Goal: Information Seeking & Learning: Find specific fact

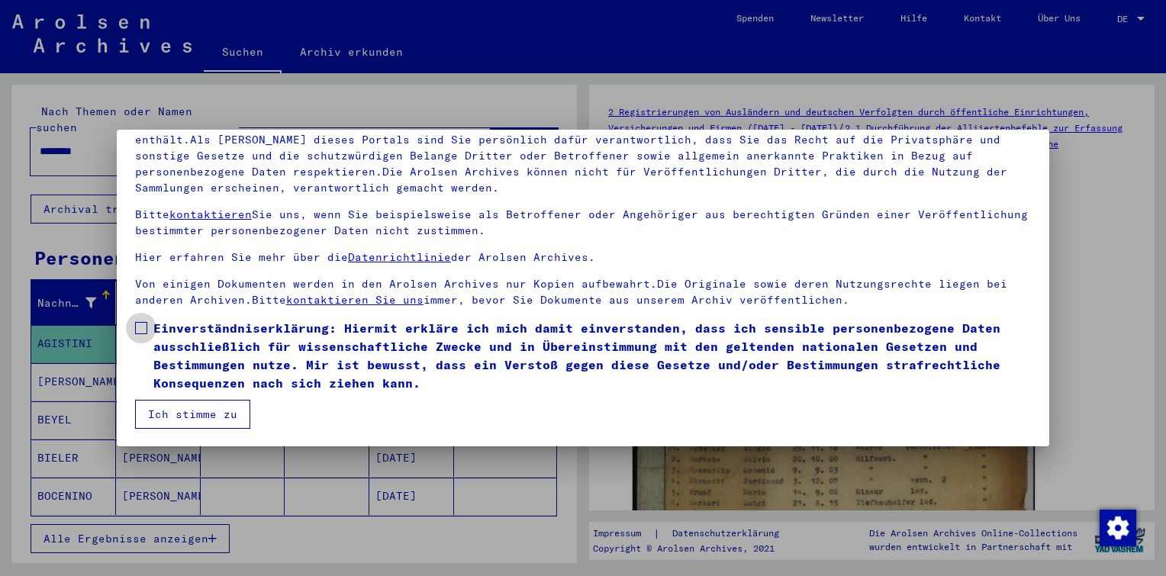
click at [143, 330] on span at bounding box center [141, 328] width 12 height 12
click at [211, 421] on button "Ich stimme zu" at bounding box center [192, 414] width 115 height 29
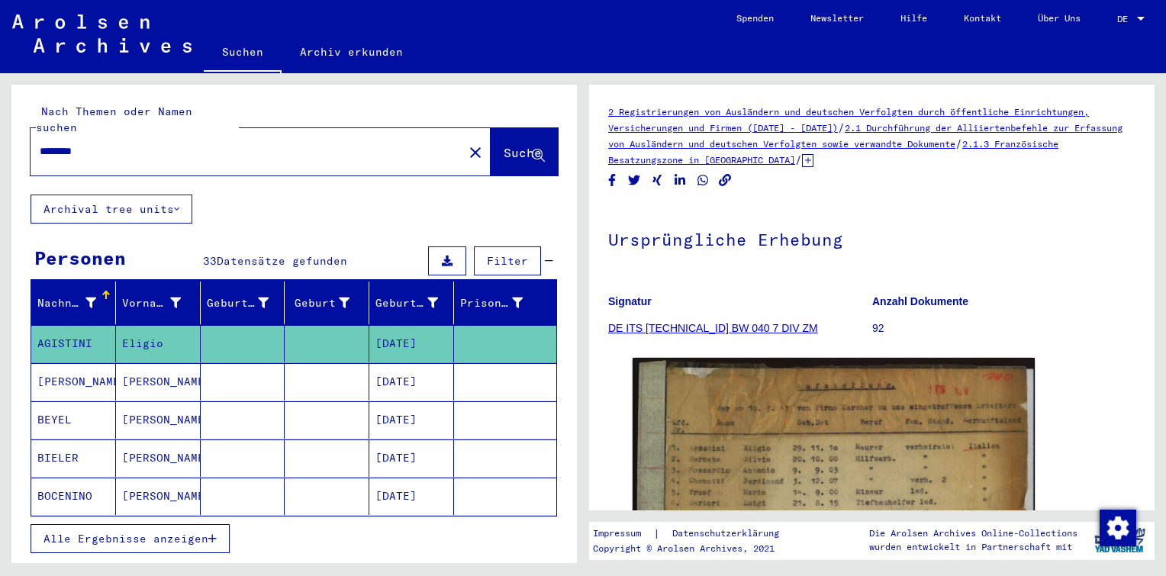
drag, startPoint x: 116, startPoint y: 135, endPoint x: 0, endPoint y: 136, distance: 116.0
click at [0, 130] on html "Suchen Archiv erkunden Spenden Newsletter Hilfe Kontakt Über Uns Suchen Archiv …" at bounding box center [583, 288] width 1166 height 576
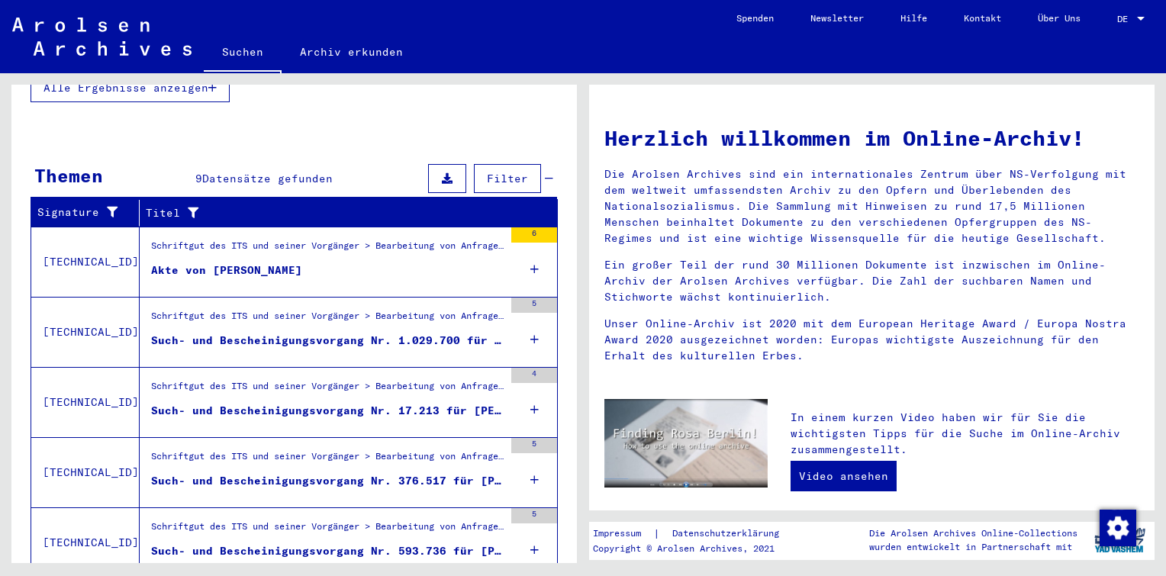
scroll to position [458, 0]
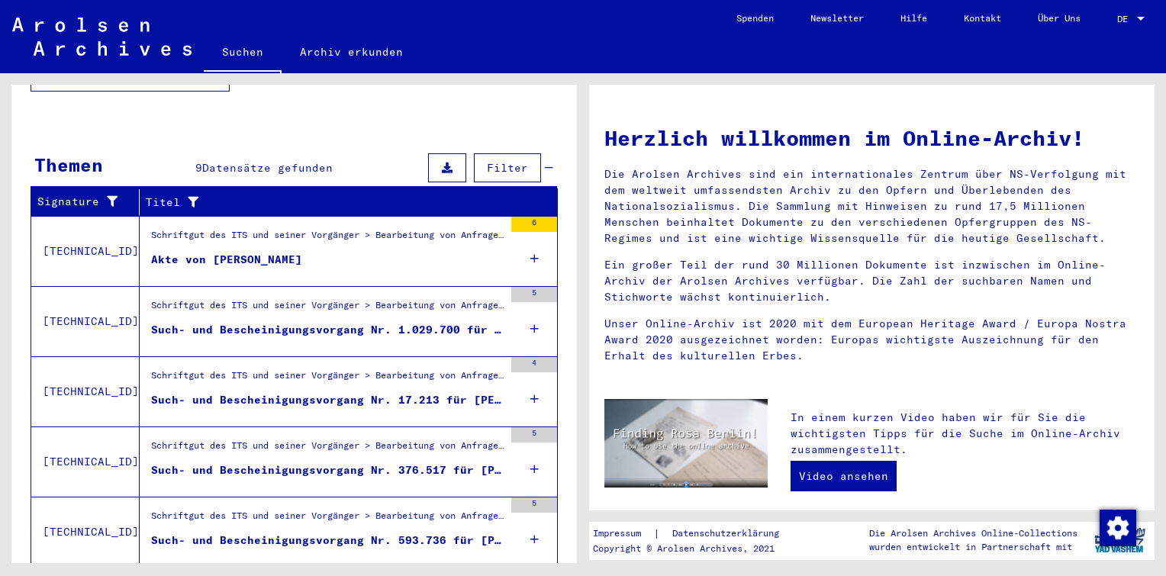
click at [530, 311] on icon at bounding box center [534, 328] width 8 height 53
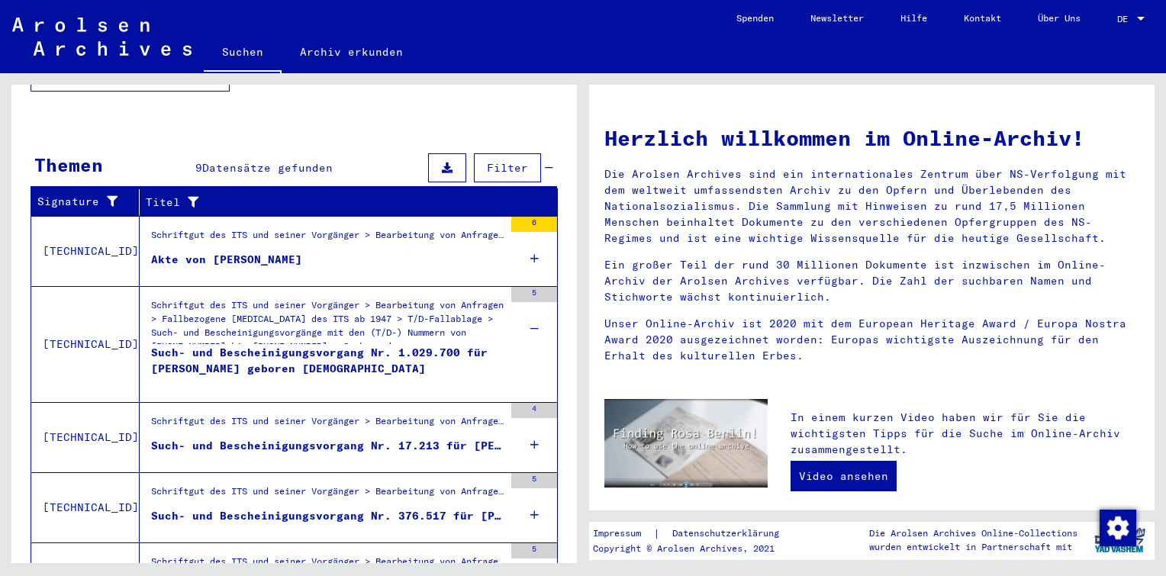
click at [530, 420] on icon at bounding box center [534, 444] width 8 height 53
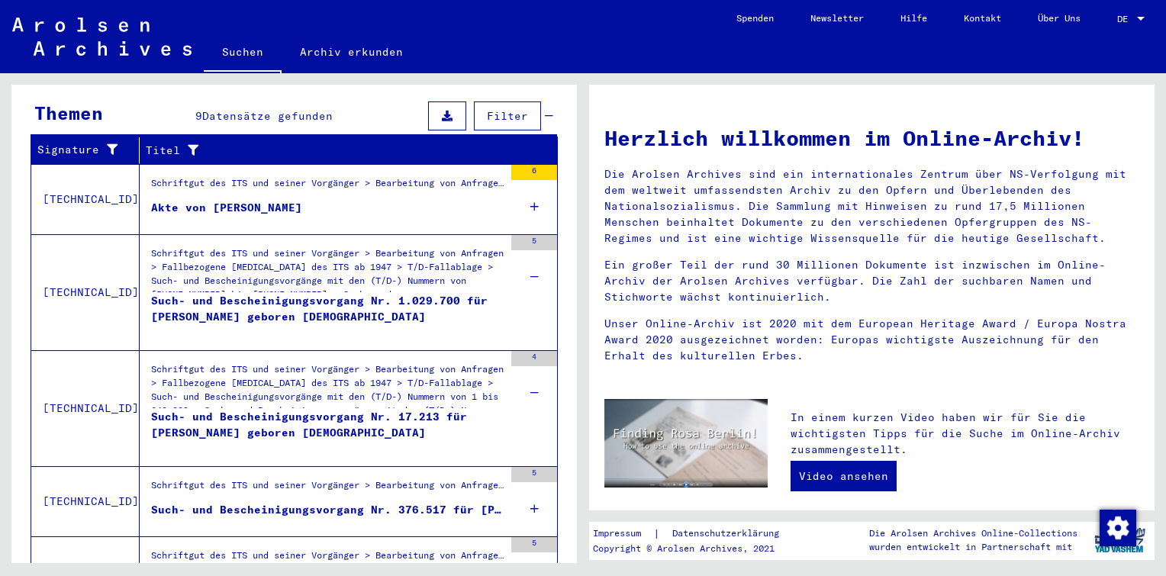
scroll to position [534, 0]
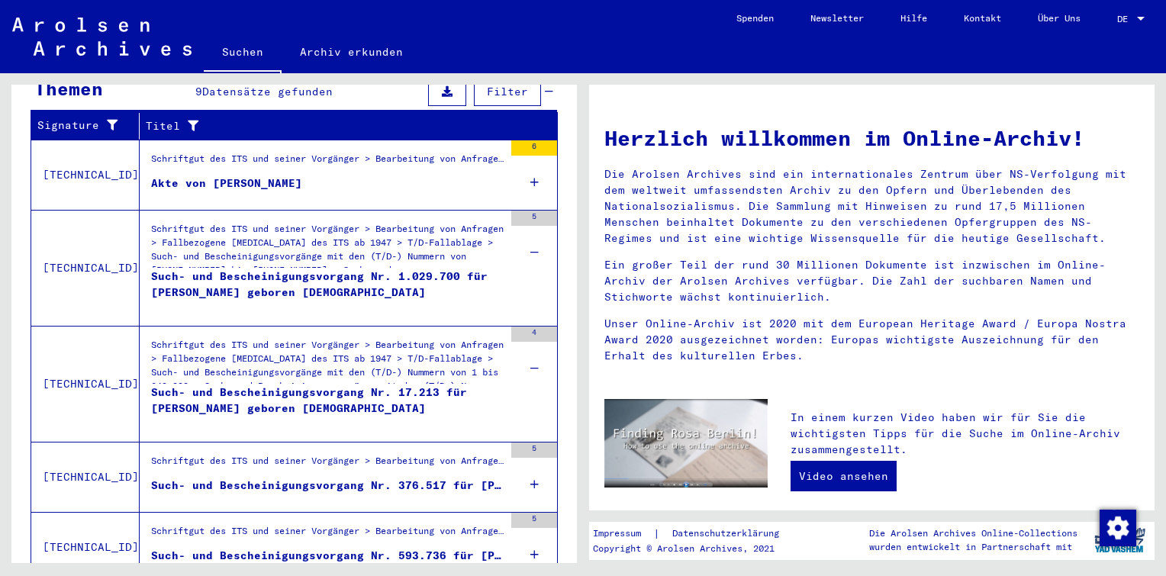
click at [530, 462] on icon at bounding box center [534, 484] width 8 height 53
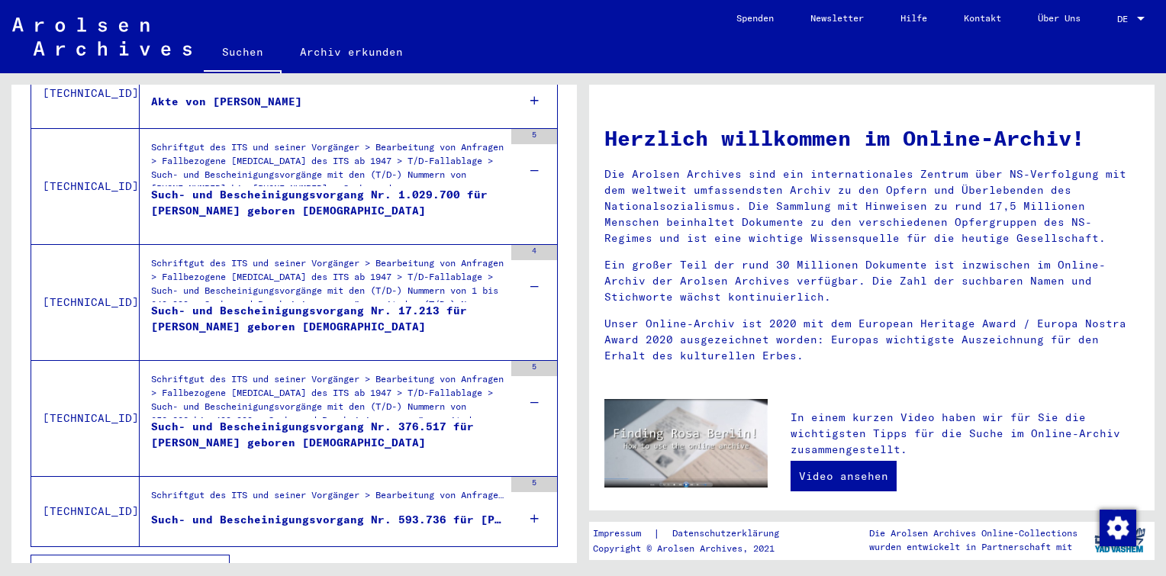
scroll to position [623, 0]
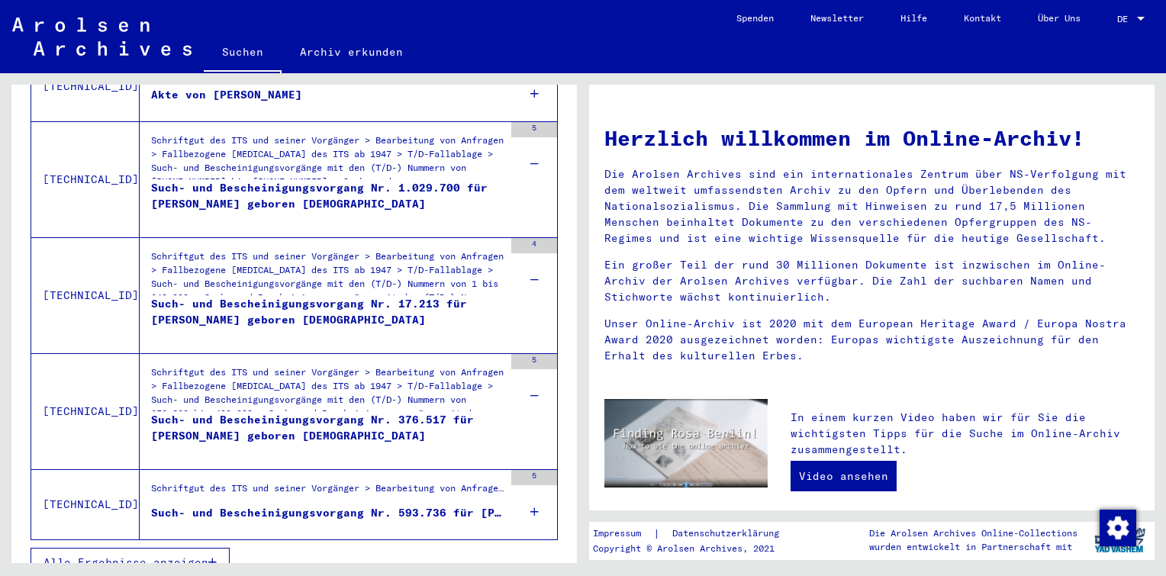
click at [530, 488] on icon at bounding box center [534, 511] width 8 height 53
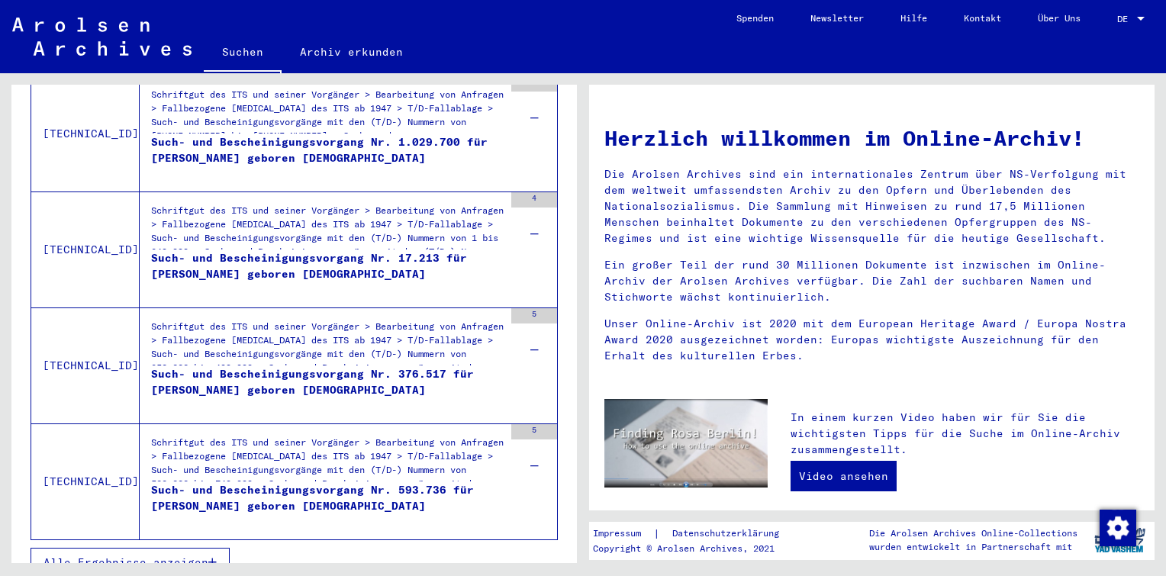
click at [172, 555] on span "Alle Ergebnisse anzeigen" at bounding box center [125, 562] width 165 height 14
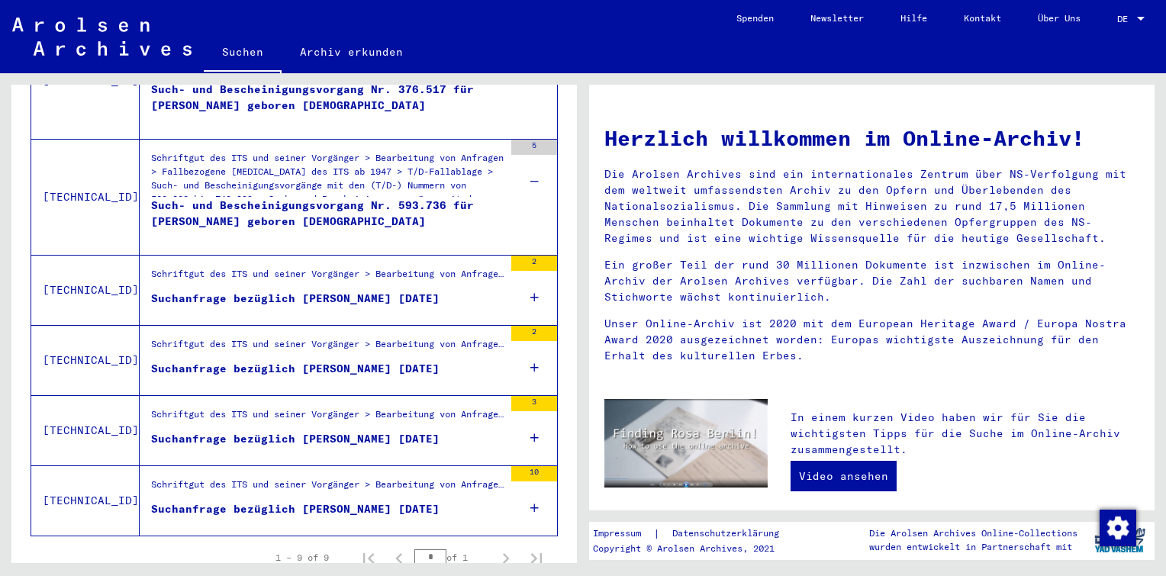
scroll to position [717, 0]
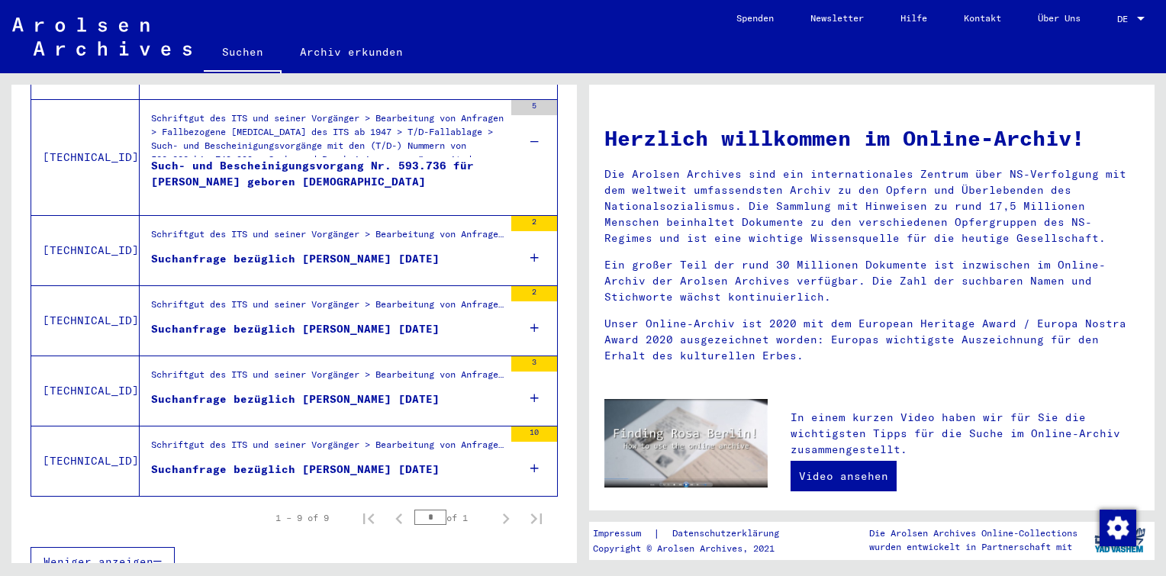
click at [529, 304] on div "2" at bounding box center [534, 320] width 46 height 69
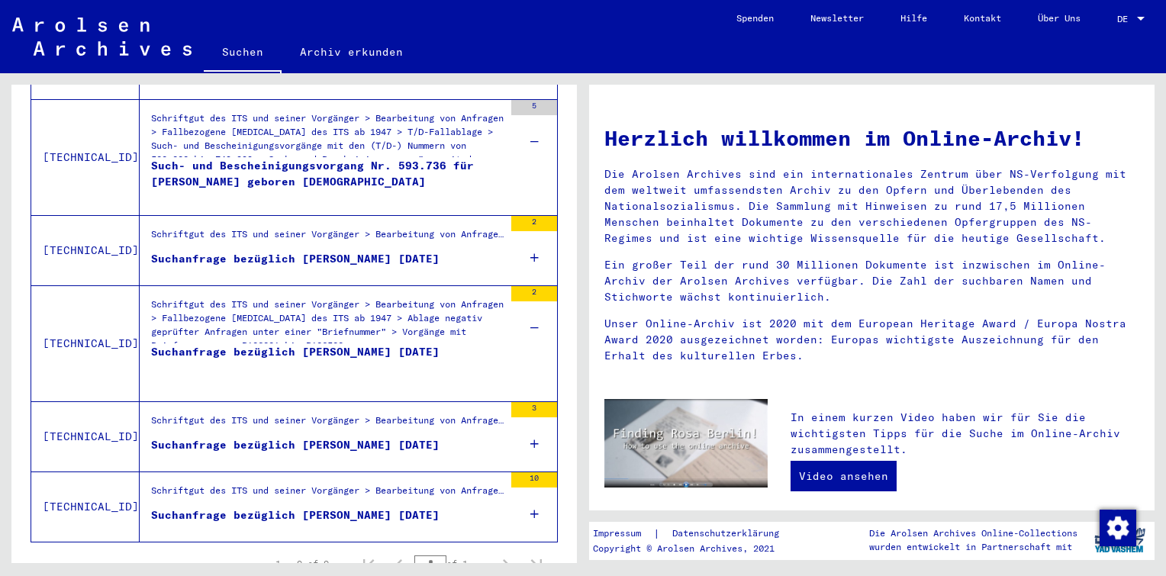
click at [530, 236] on icon at bounding box center [534, 257] width 8 height 53
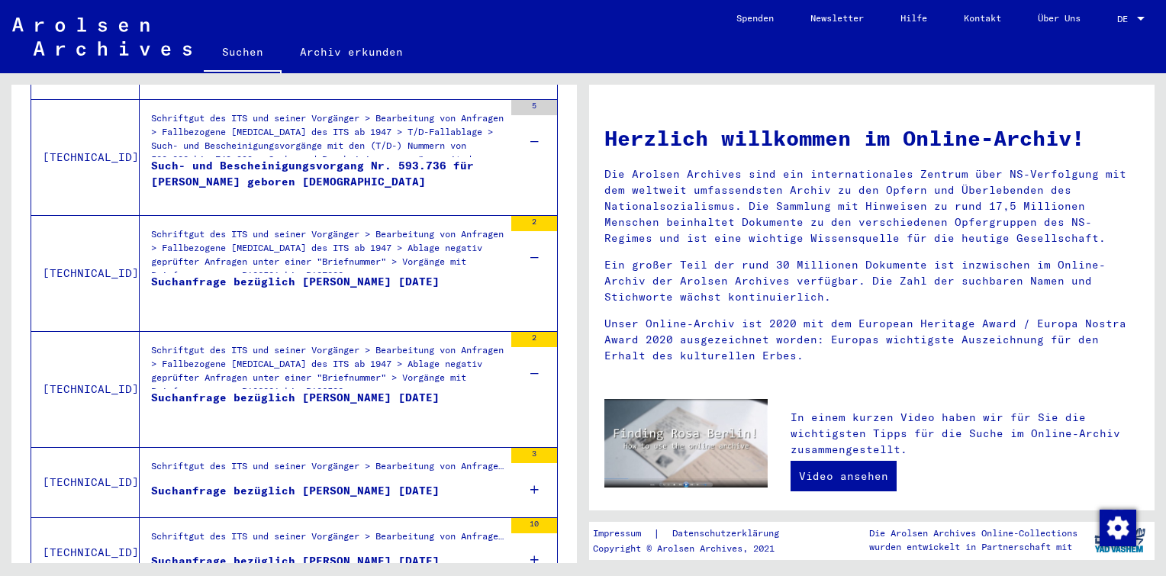
click at [516, 461] on div "3" at bounding box center [534, 482] width 46 height 69
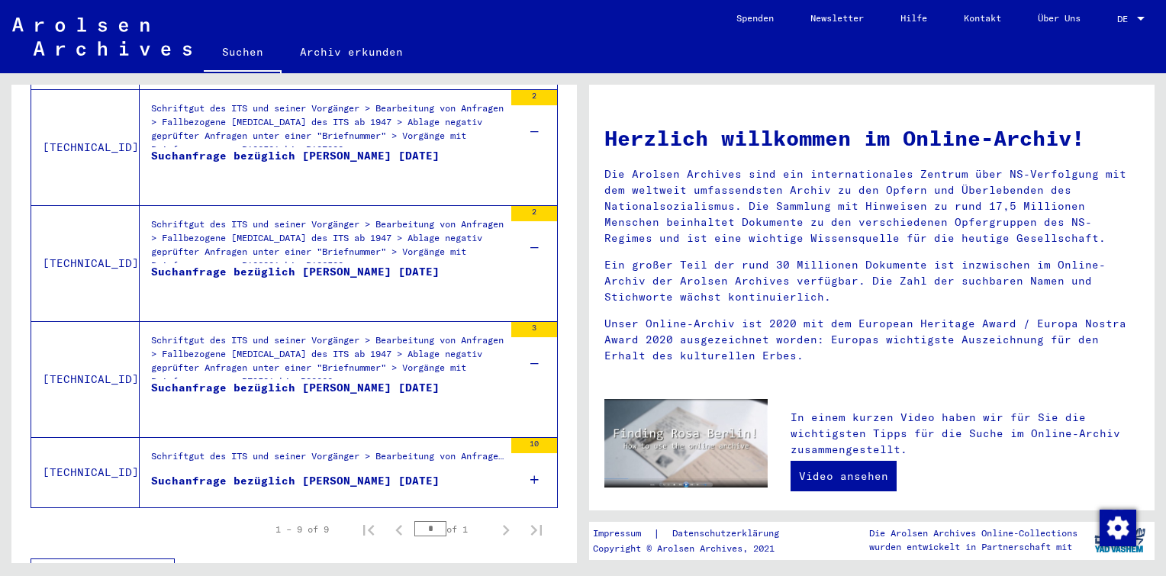
scroll to position [854, 0]
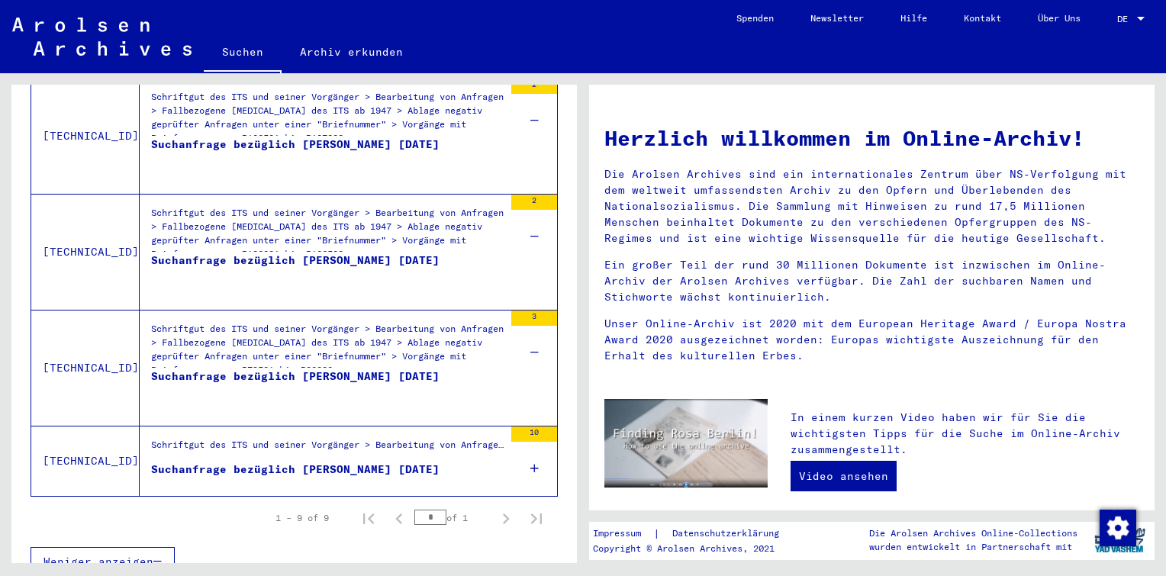
click at [530, 445] on icon at bounding box center [534, 468] width 8 height 53
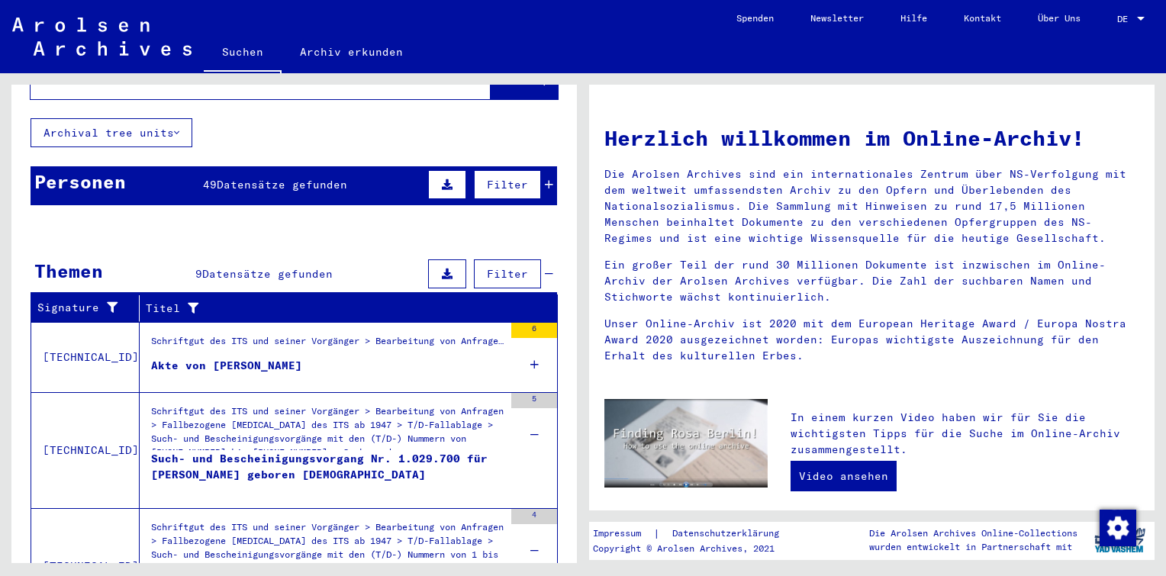
scroll to position [0, 0]
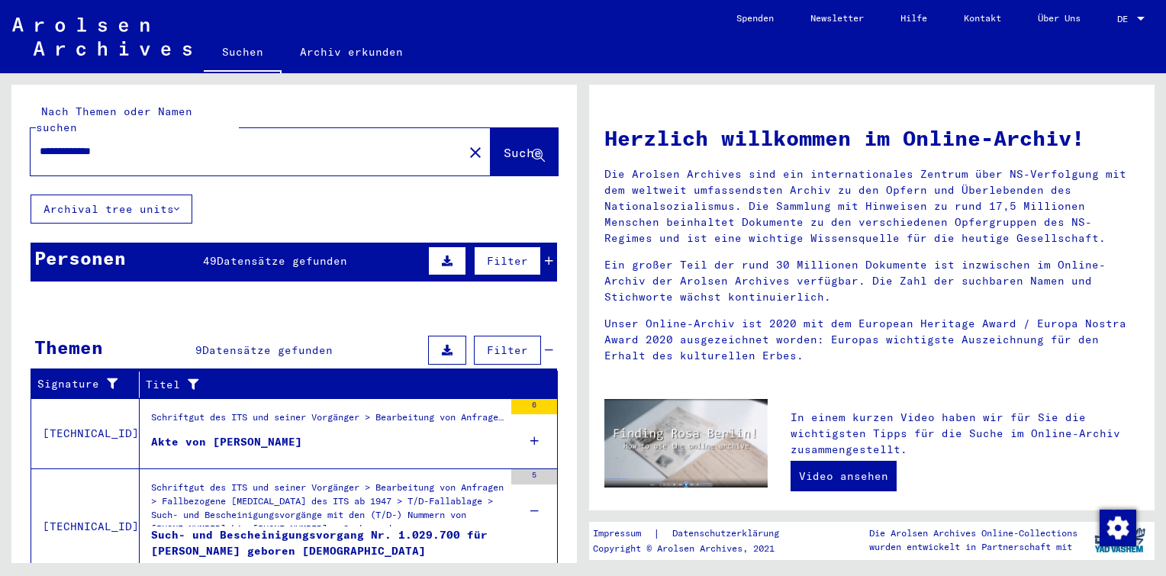
click at [311, 254] on span "Datensätze gefunden" at bounding box center [282, 261] width 130 height 14
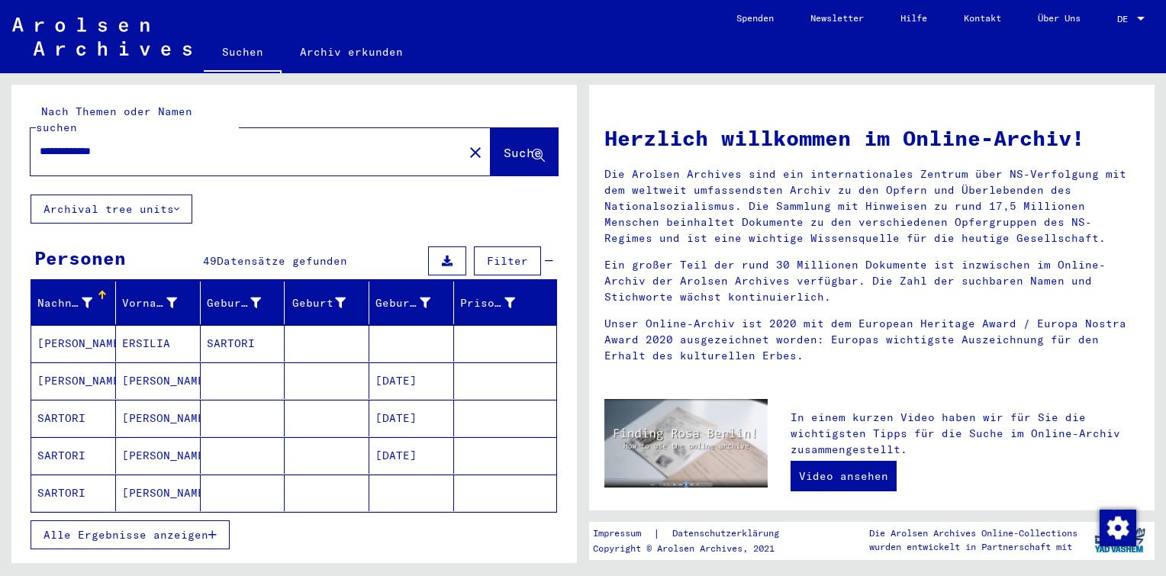
click at [145, 143] on input "**********" at bounding box center [242, 151] width 405 height 16
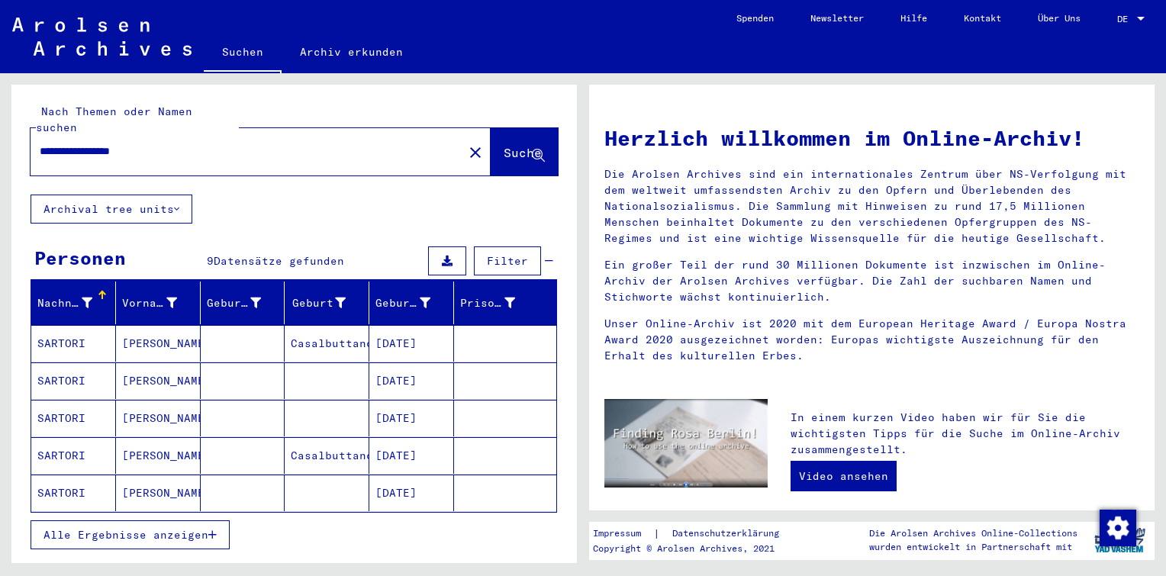
click at [199, 520] on button "Alle Ergebnisse anzeigen" at bounding box center [130, 534] width 199 height 29
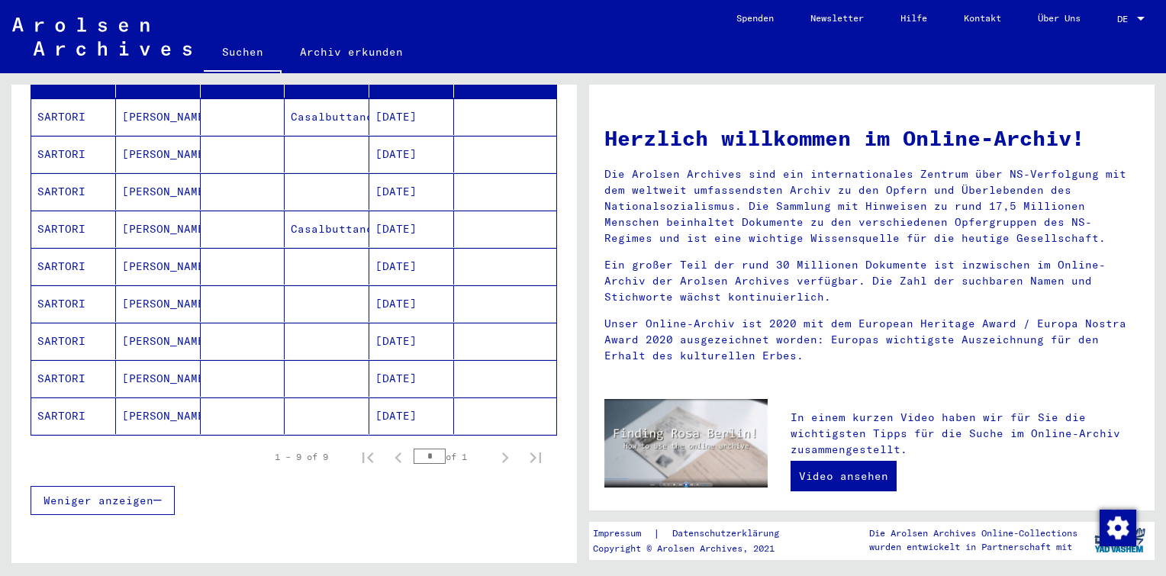
scroll to position [229, 0]
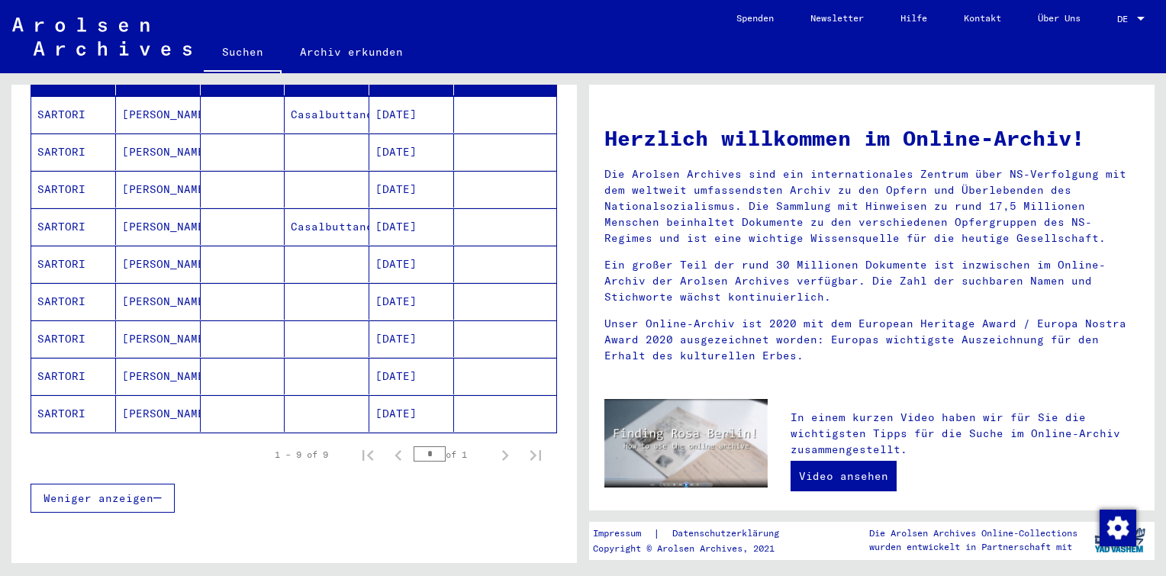
click at [357, 395] on mat-cell at bounding box center [327, 413] width 85 height 37
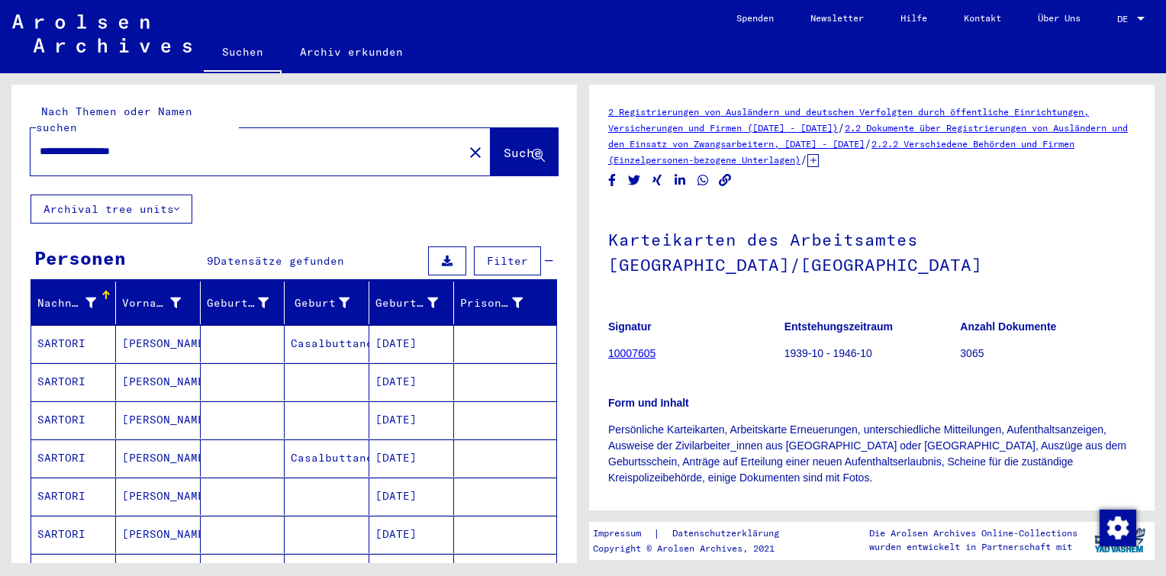
click at [343, 327] on mat-cell "Casalbuttano" at bounding box center [327, 343] width 85 height 37
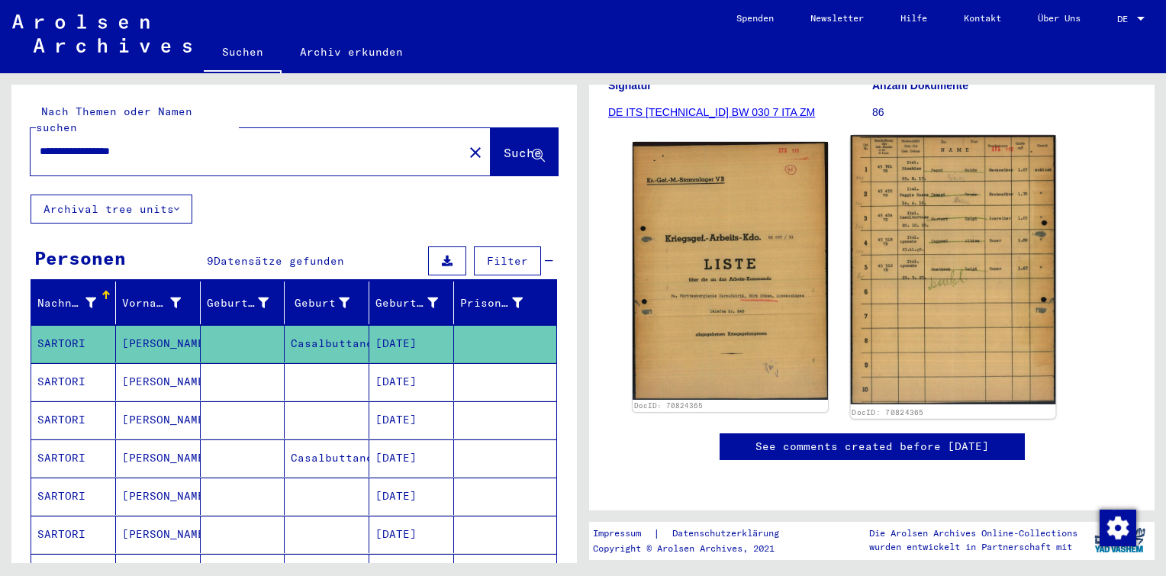
click at [912, 168] on img at bounding box center [952, 269] width 204 height 269
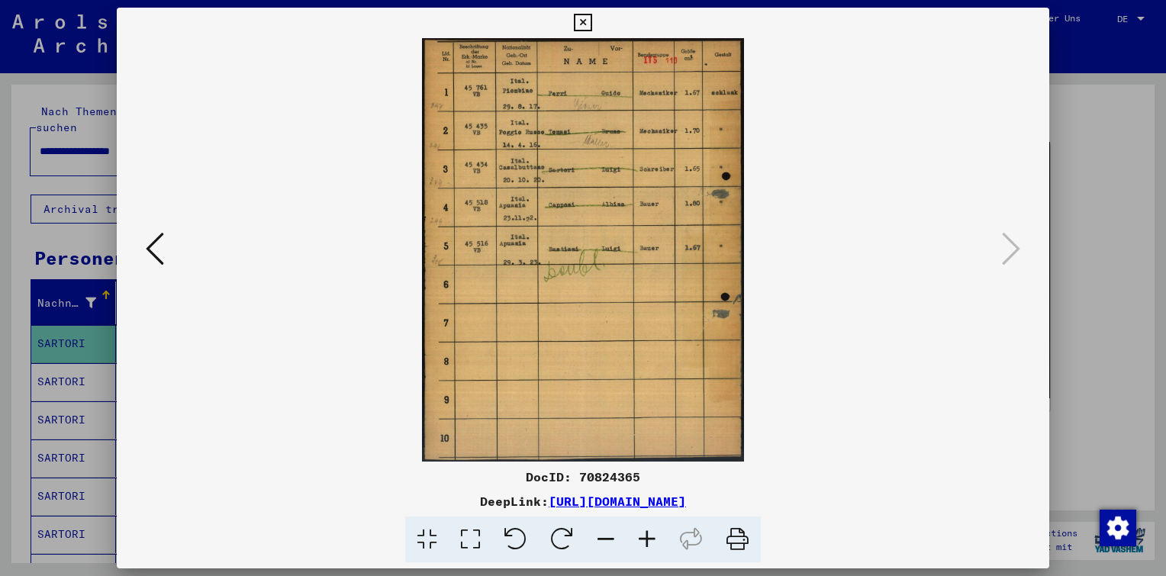
click at [650, 536] on icon at bounding box center [646, 539] width 41 height 47
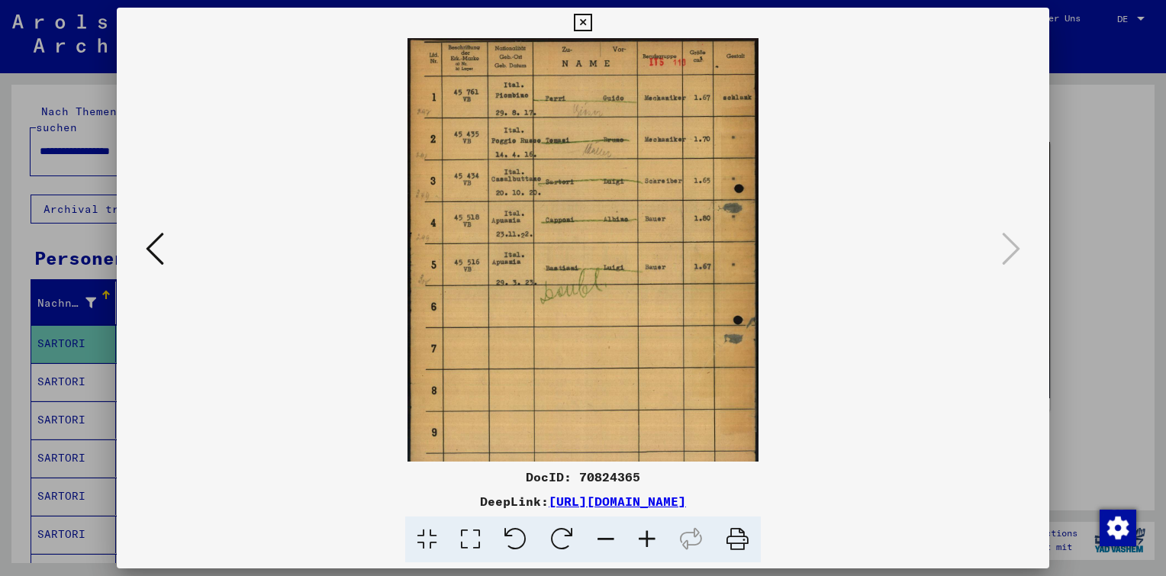
click at [650, 536] on icon at bounding box center [646, 539] width 41 height 47
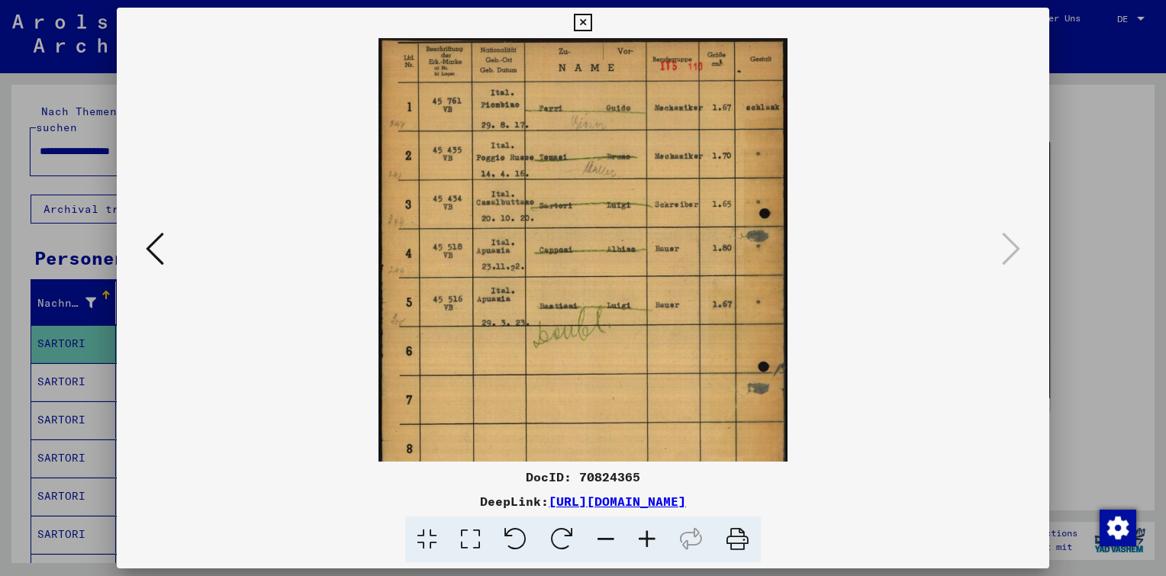
click at [650, 536] on icon at bounding box center [646, 539] width 41 height 47
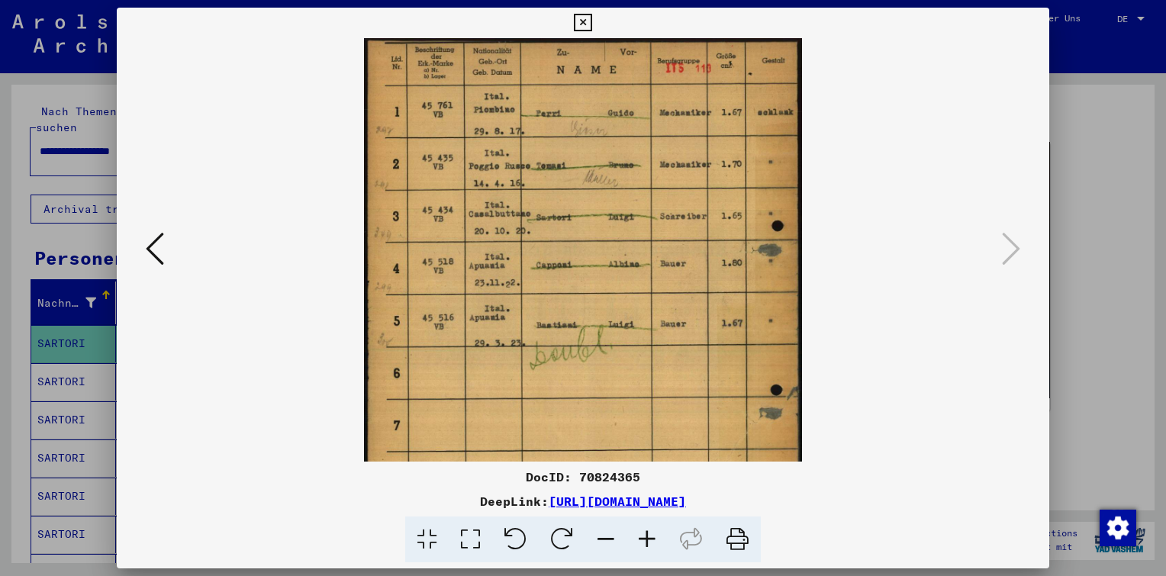
click at [650, 536] on icon at bounding box center [646, 539] width 41 height 47
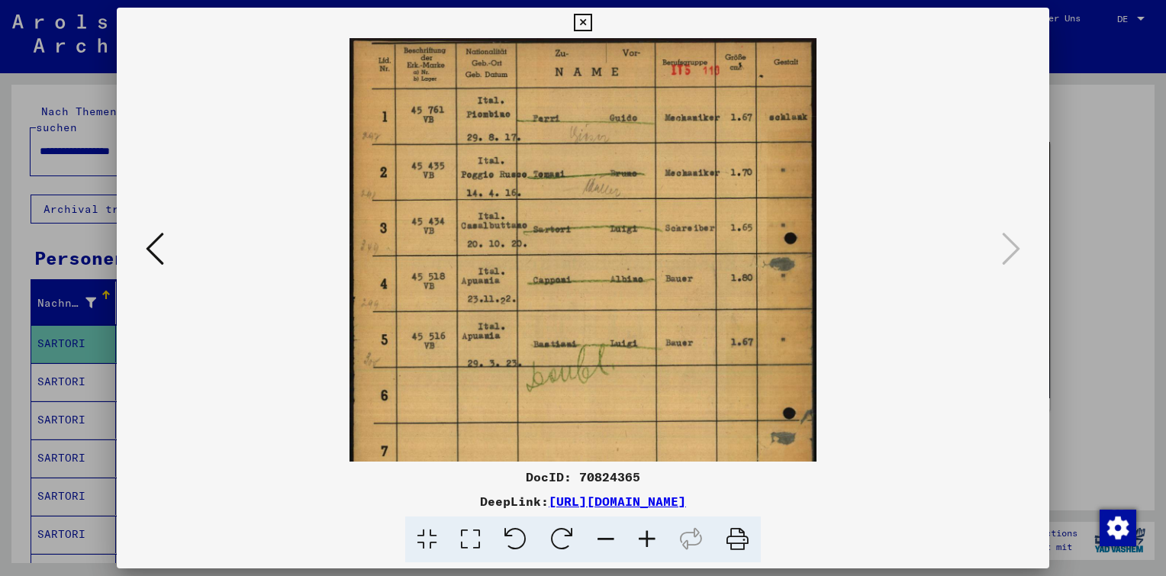
click at [650, 536] on icon at bounding box center [646, 539] width 41 height 47
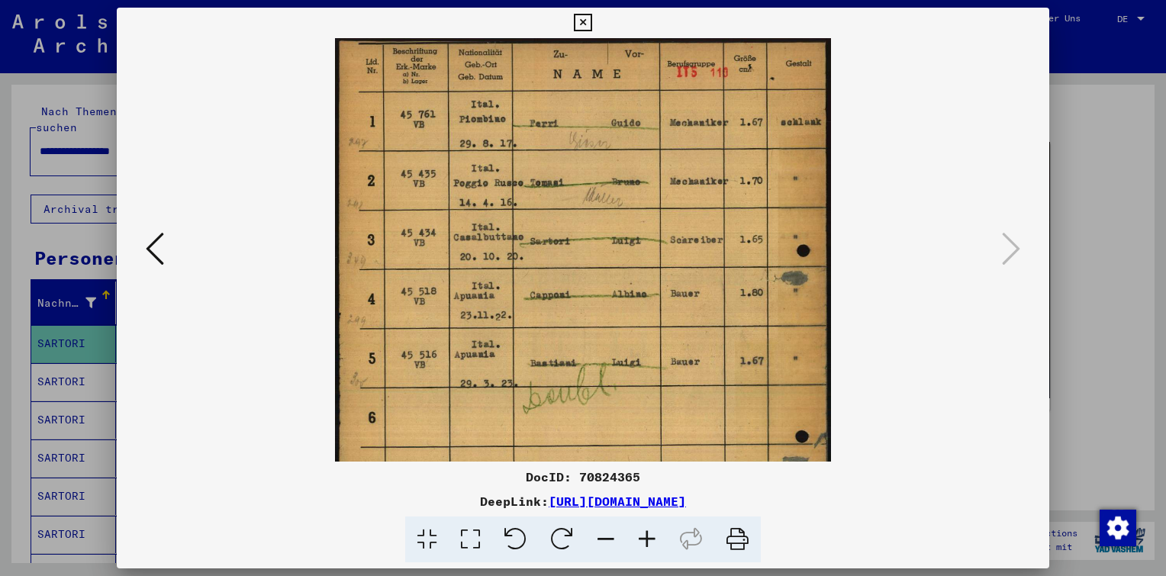
click at [650, 536] on icon at bounding box center [646, 539] width 41 height 47
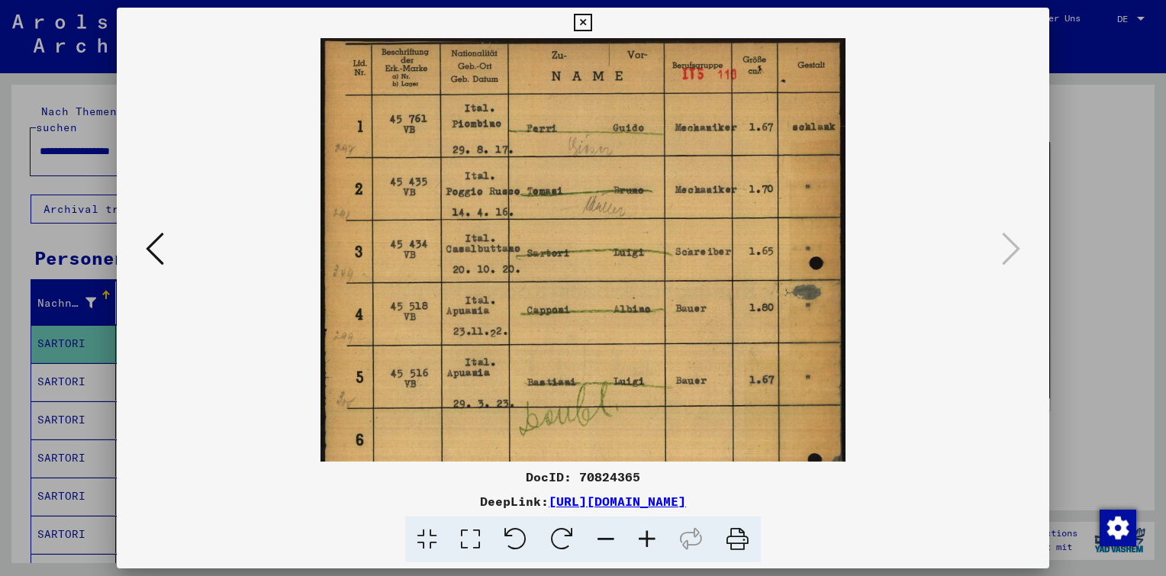
click at [650, 536] on icon at bounding box center [646, 539] width 41 height 47
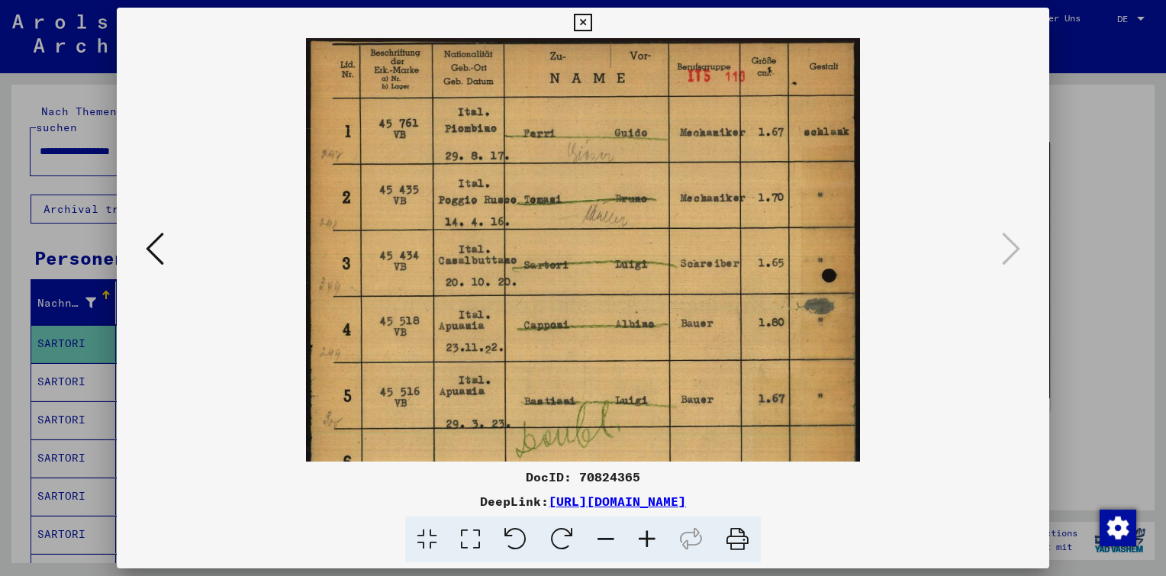
click at [650, 536] on icon at bounding box center [646, 539] width 41 height 47
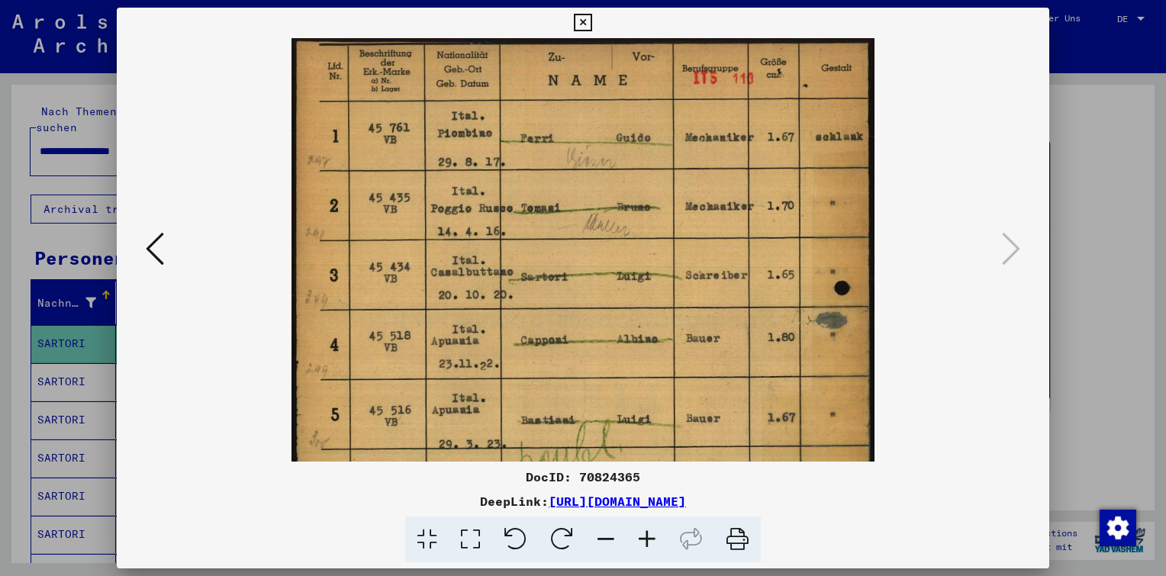
click at [650, 536] on icon at bounding box center [646, 539] width 41 height 47
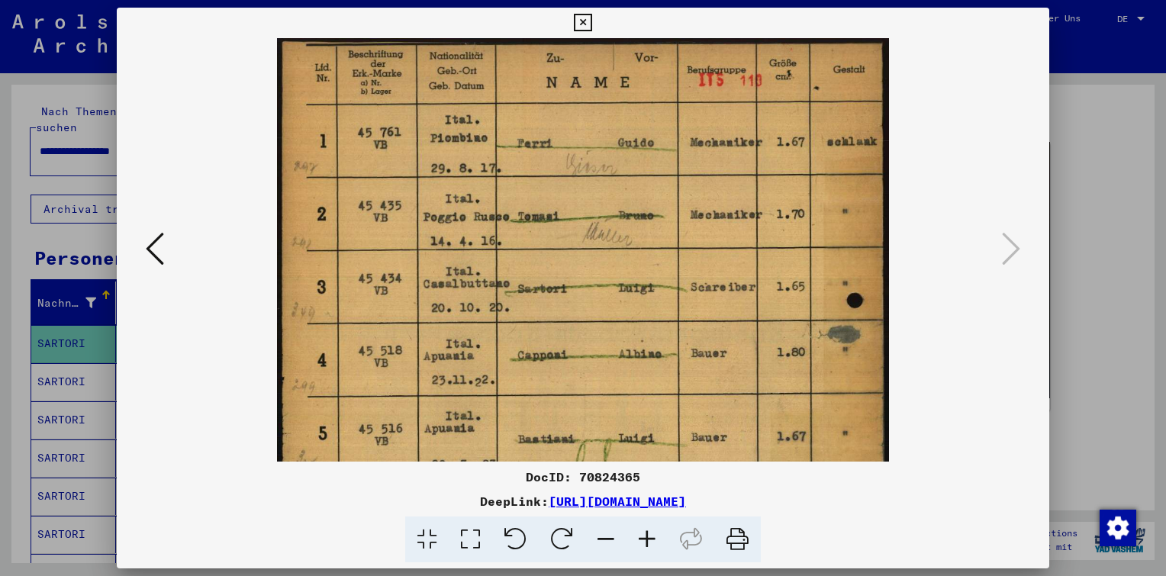
click at [580, 30] on icon at bounding box center [583, 23] width 18 height 18
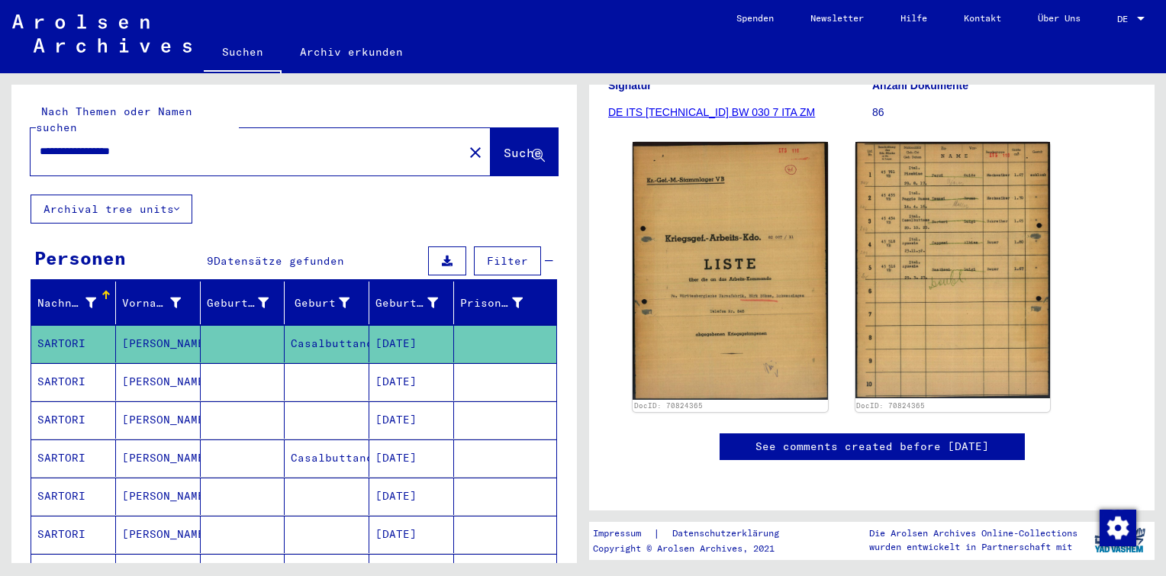
drag, startPoint x: 185, startPoint y: 133, endPoint x: 0, endPoint y: 124, distance: 184.9
click at [0, 124] on html "**********" at bounding box center [583, 288] width 1166 height 576
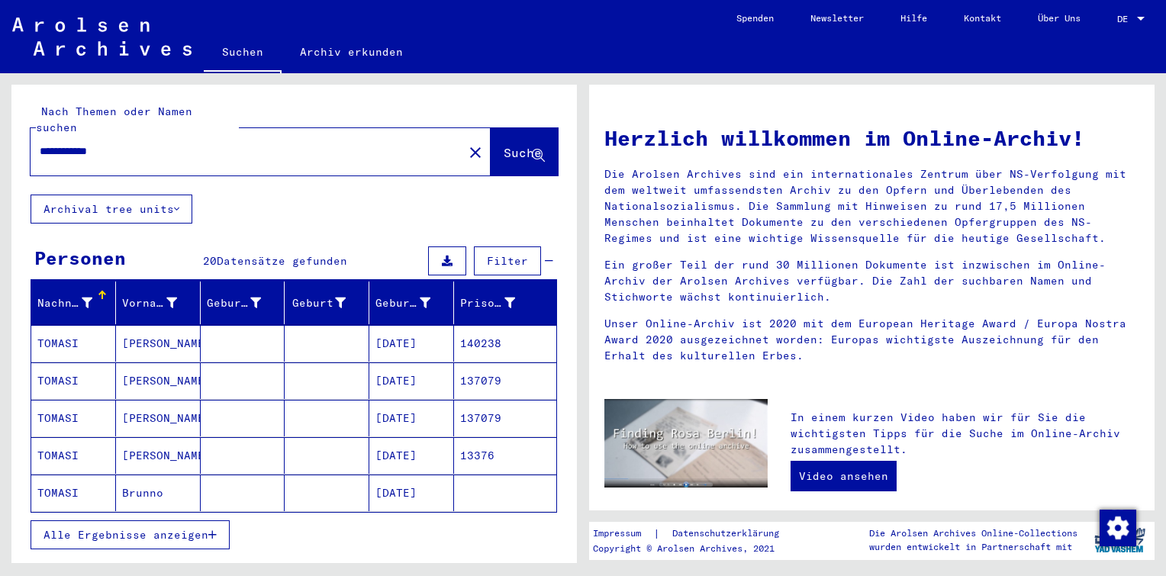
click at [146, 528] on span "Alle Ergebnisse anzeigen" at bounding box center [125, 535] width 165 height 14
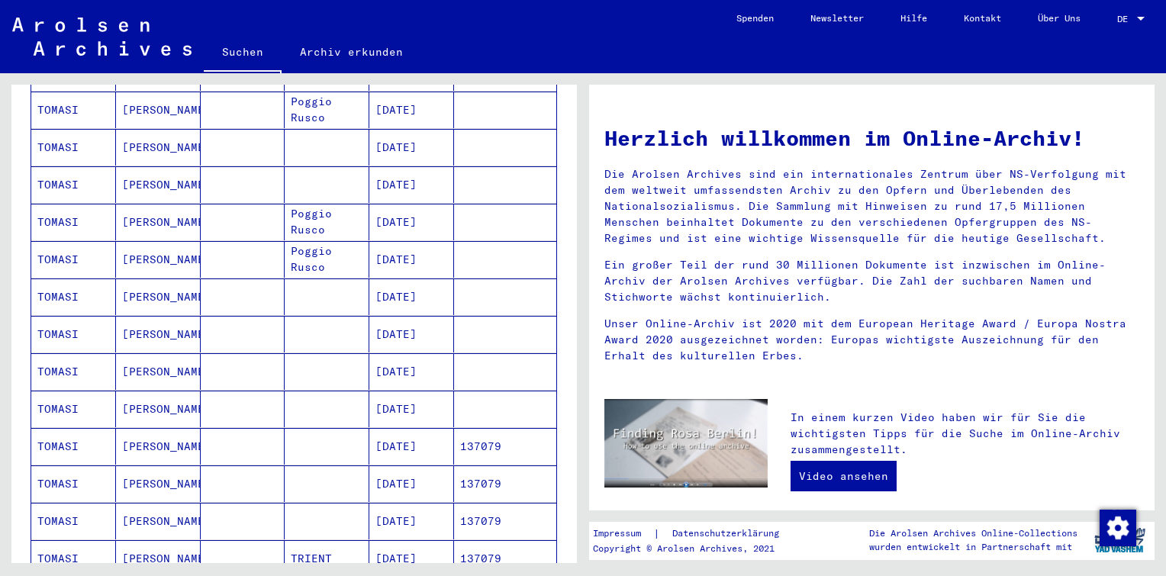
scroll to position [153, 0]
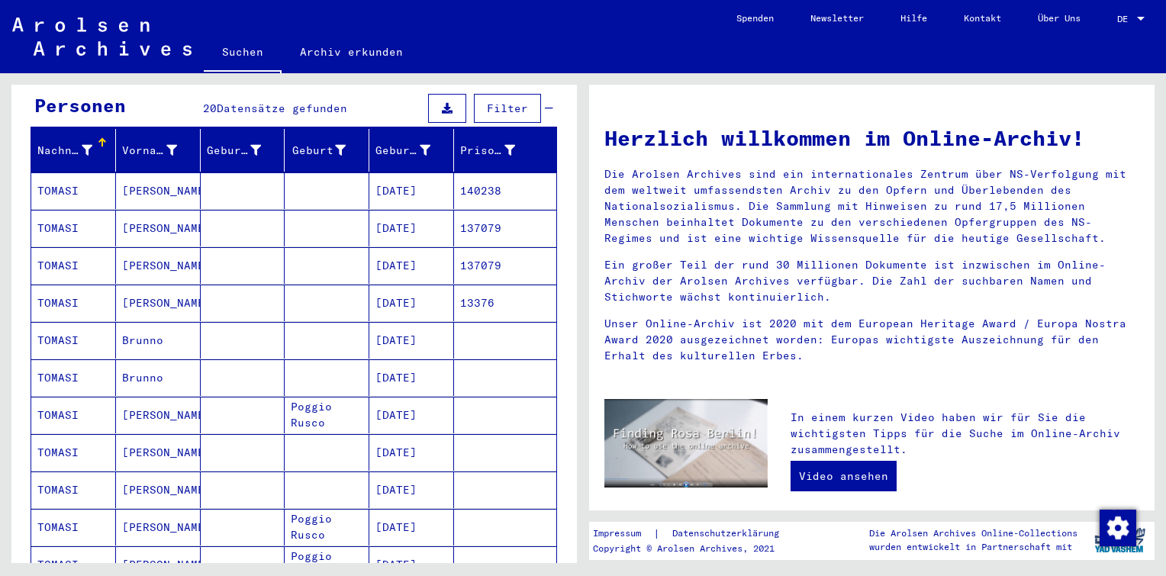
click at [388, 397] on mat-cell "[DATE]" at bounding box center [411, 415] width 85 height 37
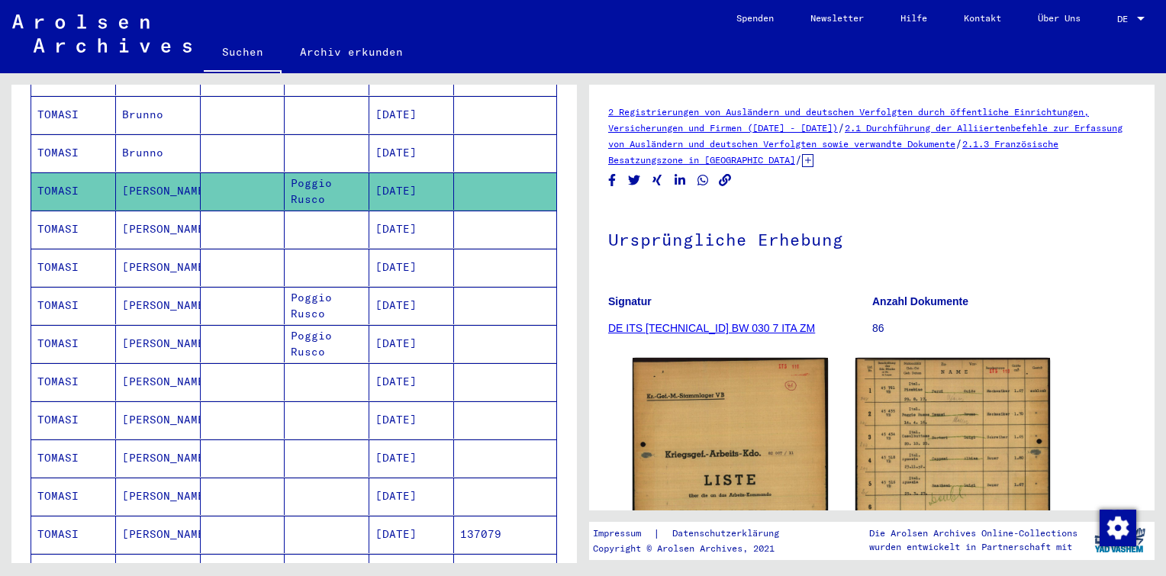
click at [426, 216] on mat-cell "[DATE]" at bounding box center [411, 229] width 85 height 37
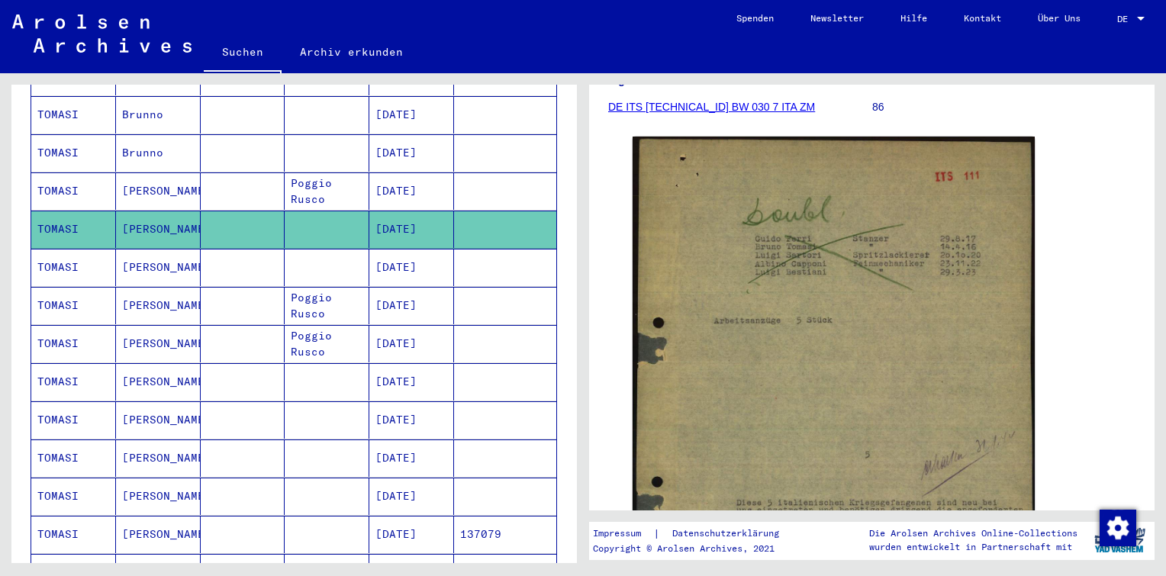
scroll to position [229, 0]
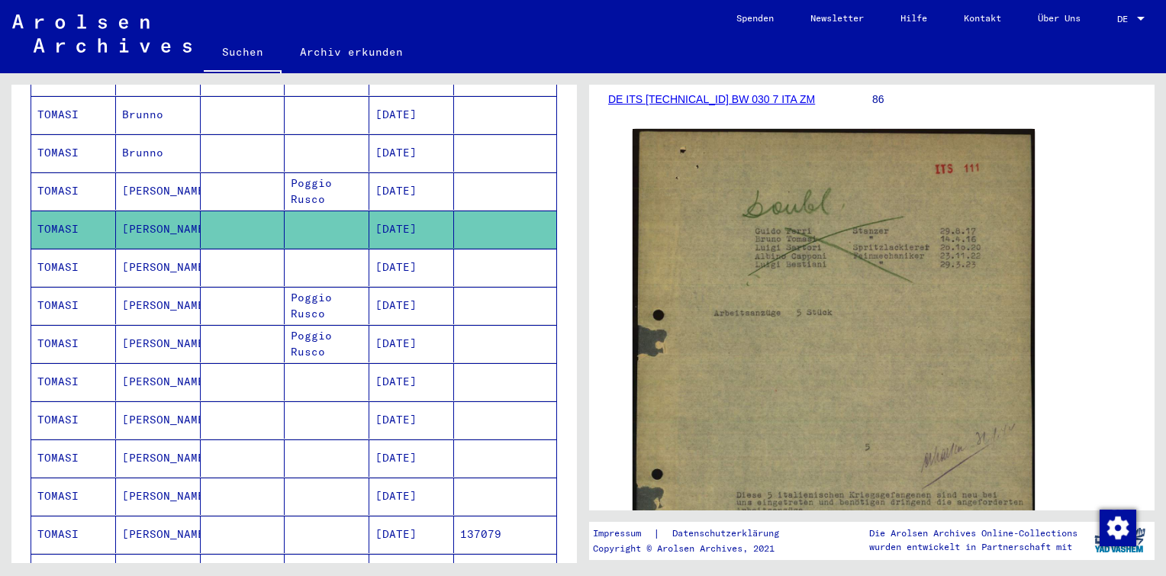
click at [440, 250] on mat-cell "[DATE]" at bounding box center [411, 267] width 85 height 37
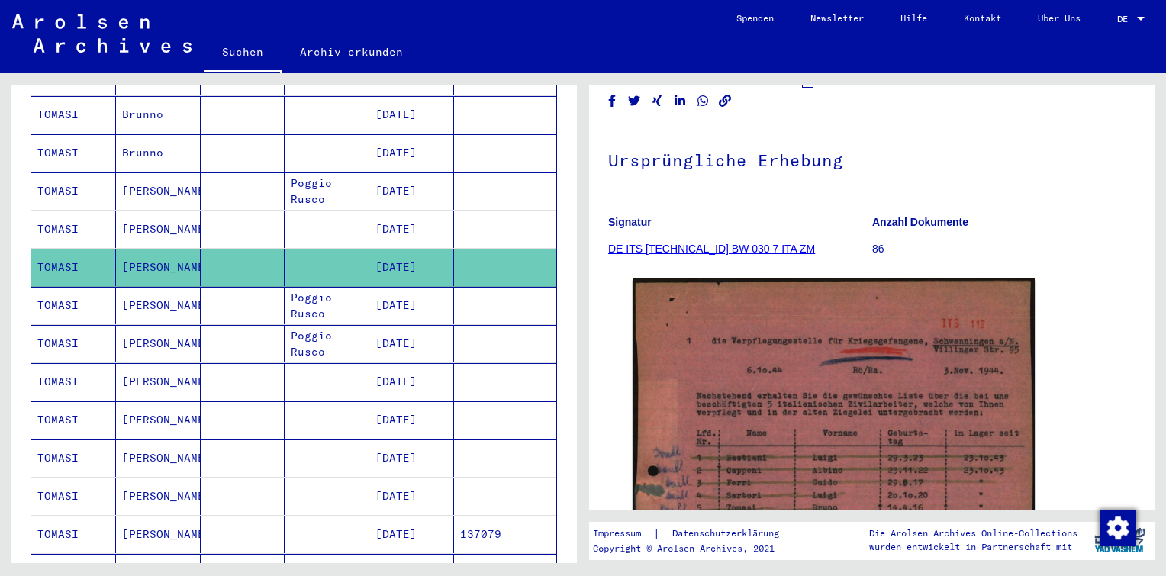
scroll to position [229, 0]
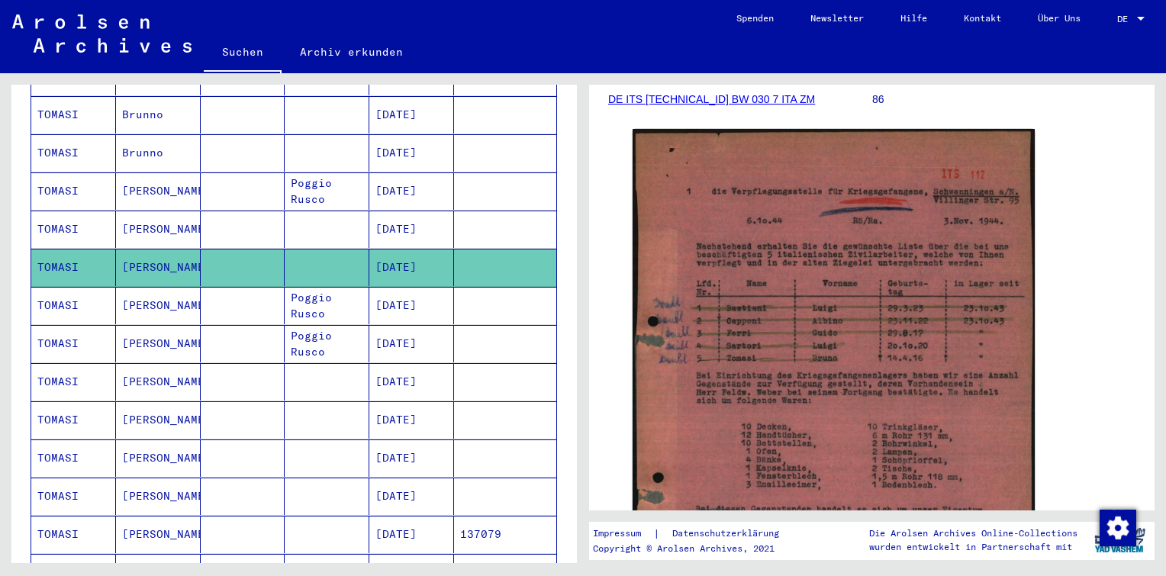
click at [421, 287] on mat-cell "[DATE]" at bounding box center [411, 305] width 85 height 37
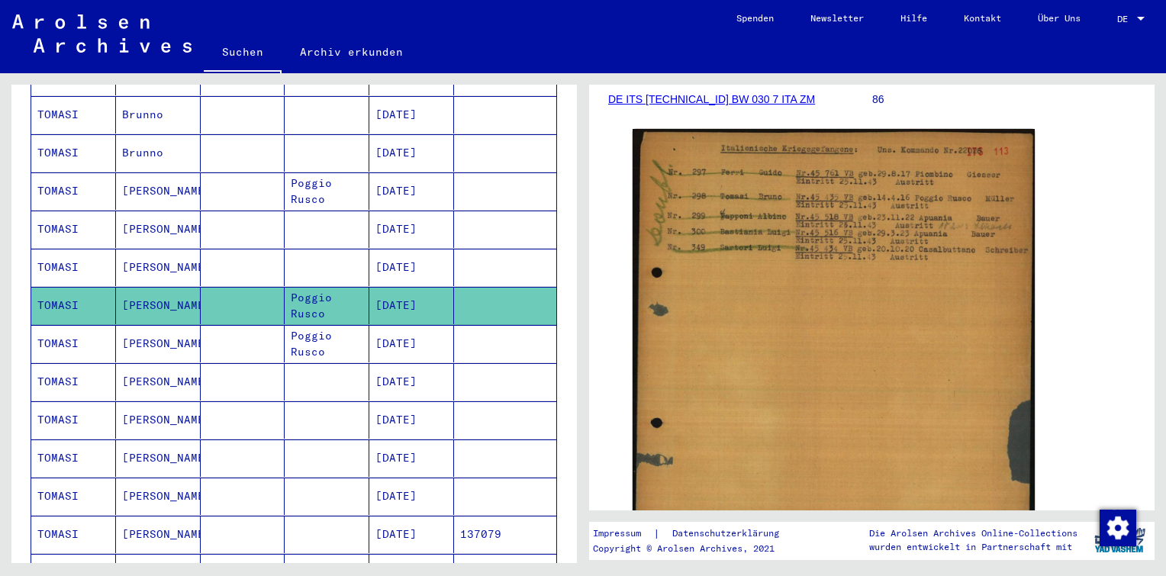
click at [470, 327] on mat-cell at bounding box center [505, 343] width 102 height 37
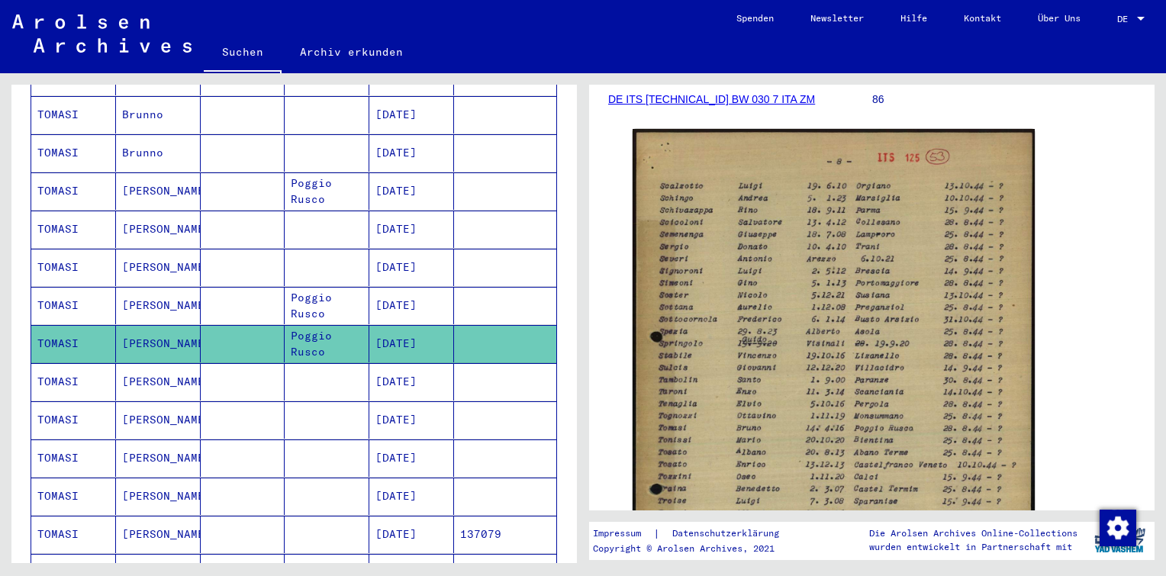
click at [485, 365] on mat-cell at bounding box center [505, 381] width 102 height 37
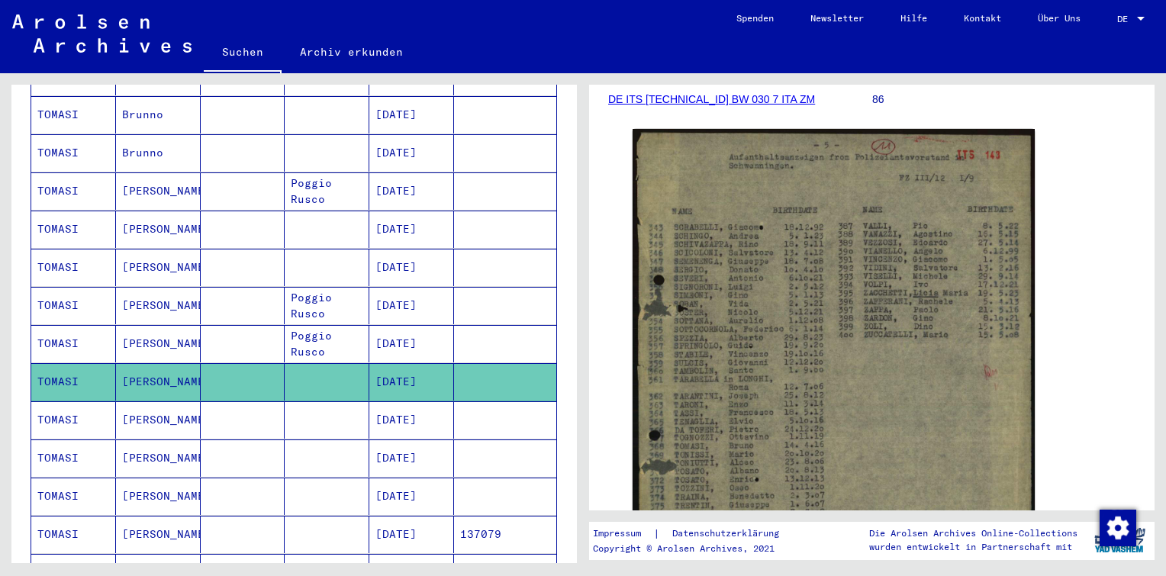
click at [461, 414] on mat-cell at bounding box center [505, 419] width 102 height 37
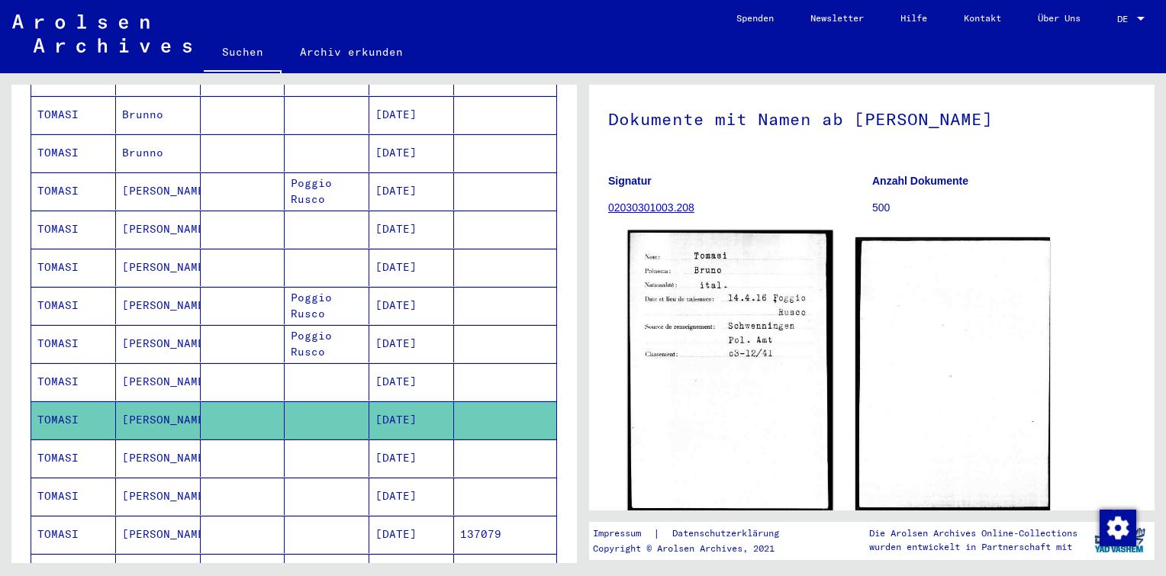
click at [763, 276] on img at bounding box center [730, 370] width 204 height 281
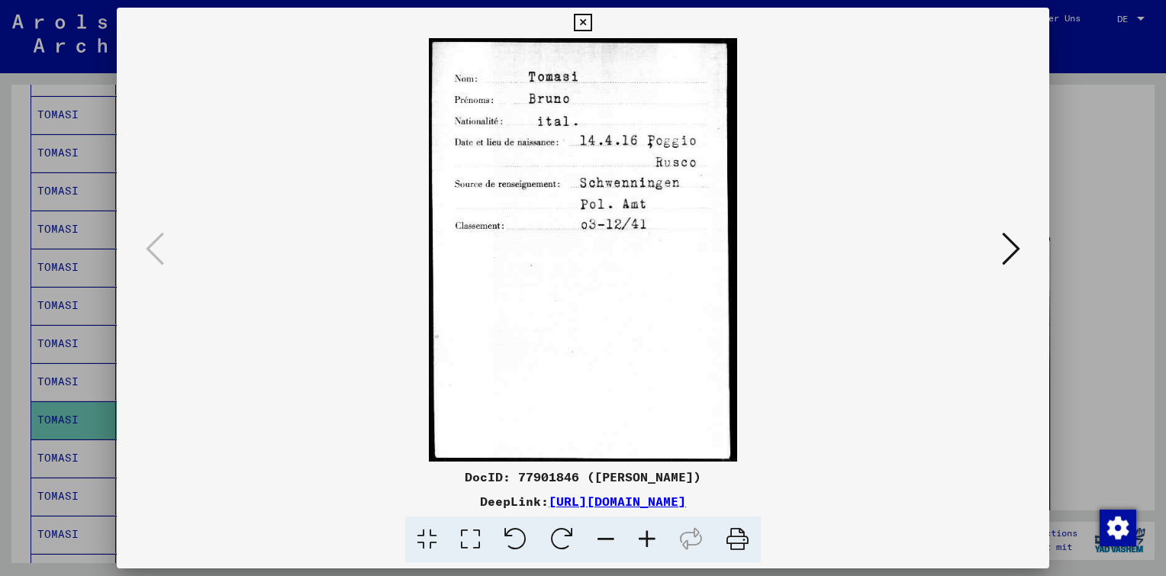
drag, startPoint x: 699, startPoint y: 473, endPoint x: 524, endPoint y: 480, distance: 174.8
click at [524, 480] on div "DocID: 77901846 ([PERSON_NAME])" at bounding box center [583, 477] width 932 height 18
copy div "77901846 ([PERSON_NAME])"
click at [1010, 256] on icon at bounding box center [1011, 248] width 18 height 37
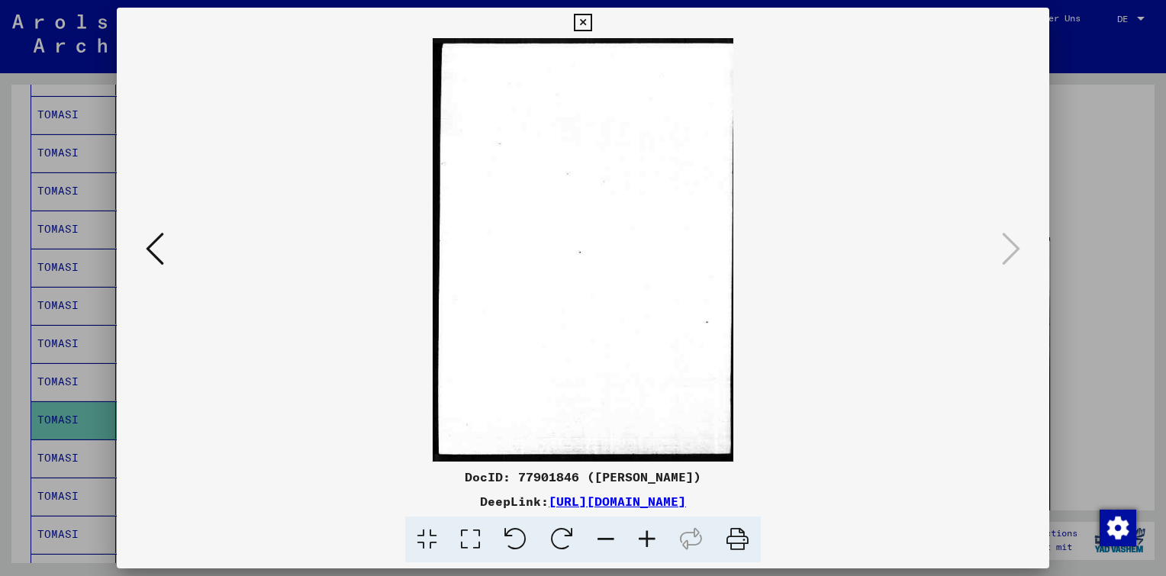
click at [582, 18] on icon at bounding box center [583, 23] width 18 height 18
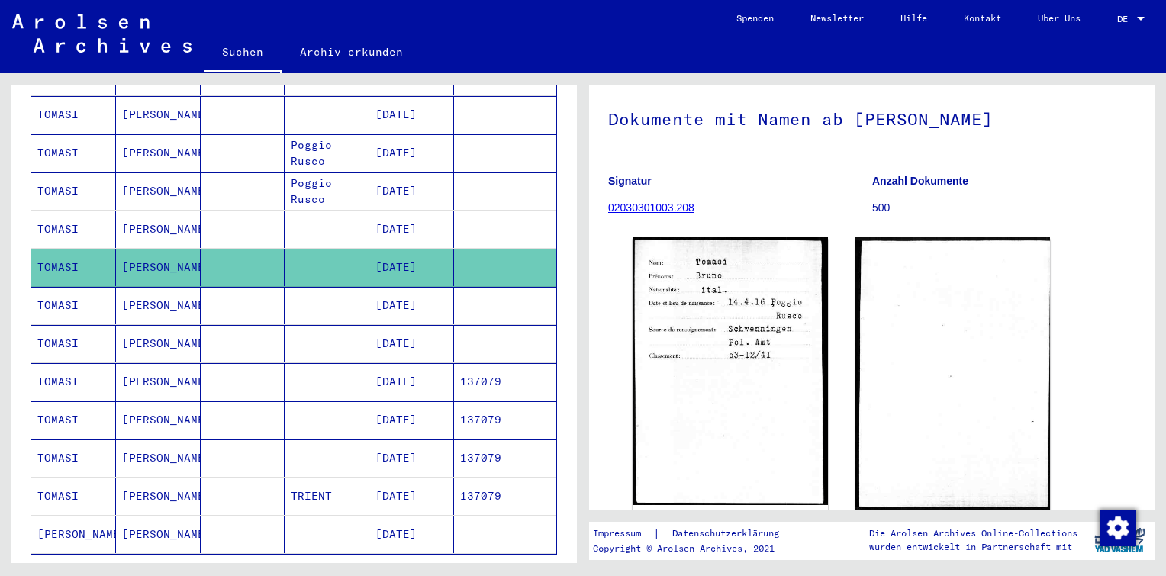
click at [388, 292] on mat-cell "[DATE]" at bounding box center [411, 305] width 85 height 37
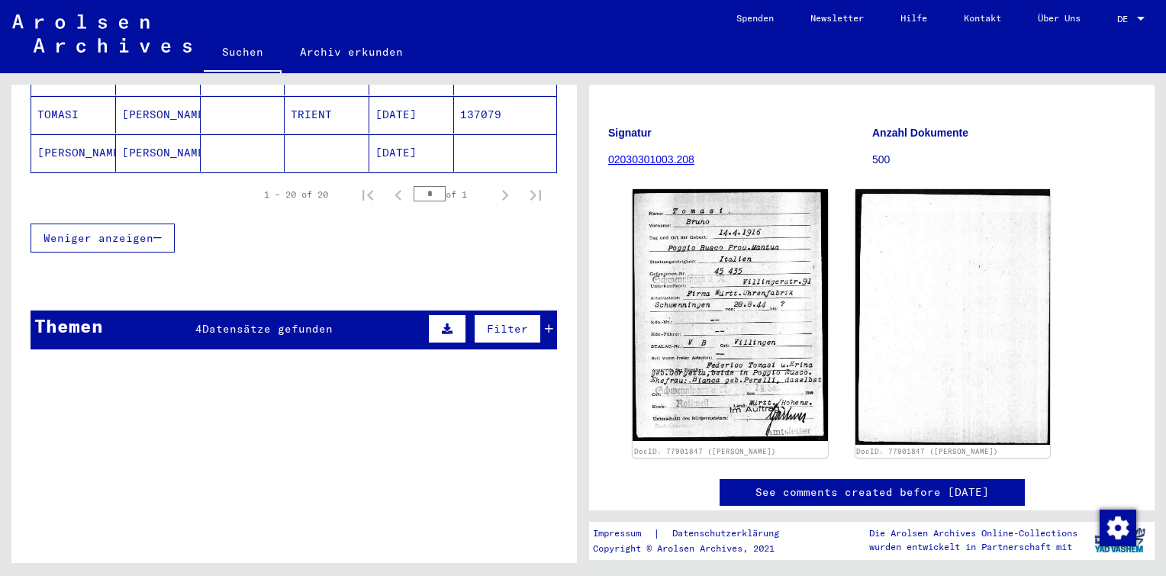
click at [293, 321] on div "4 Datensätze gefunden" at bounding box center [263, 329] width 137 height 16
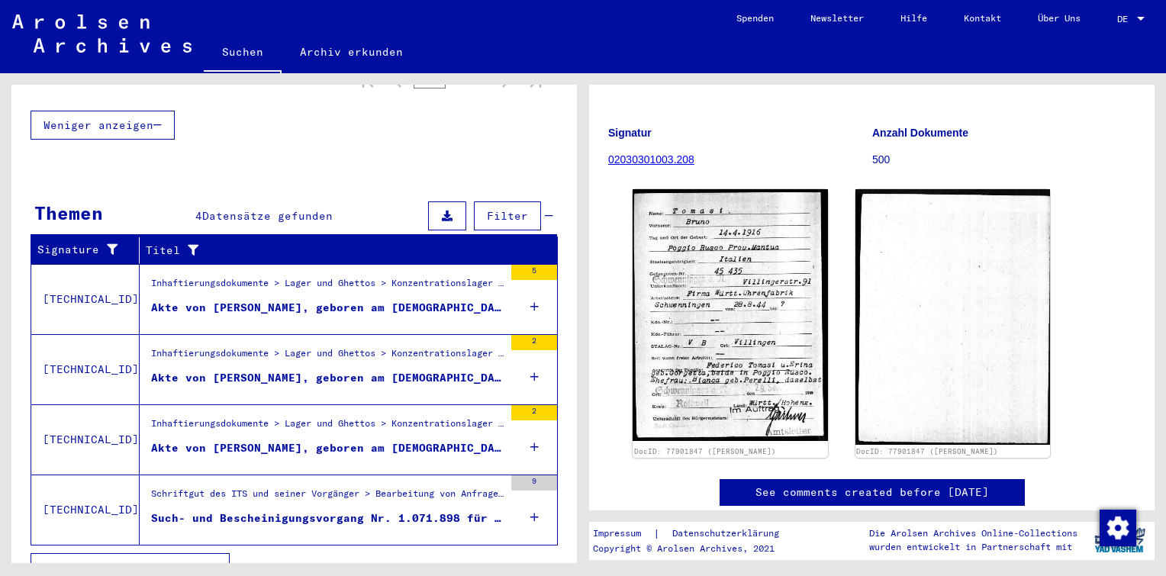
click at [530, 491] on icon at bounding box center [534, 517] width 8 height 53
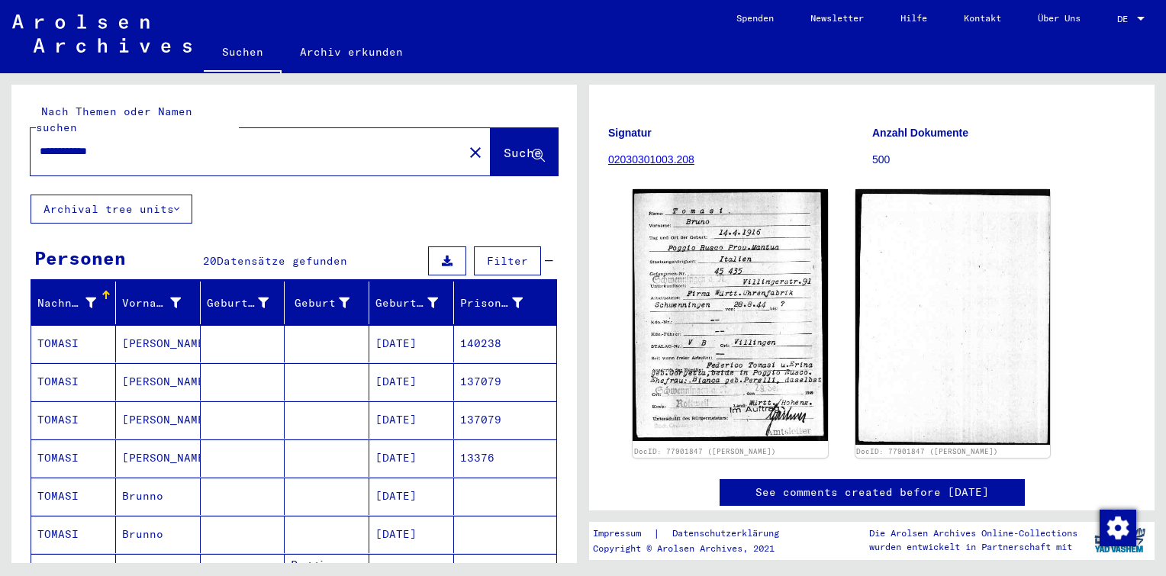
drag, startPoint x: 133, startPoint y: 134, endPoint x: 0, endPoint y: 134, distance: 132.8
click at [0, 134] on html "**********" at bounding box center [583, 288] width 1166 height 576
type input "**********"
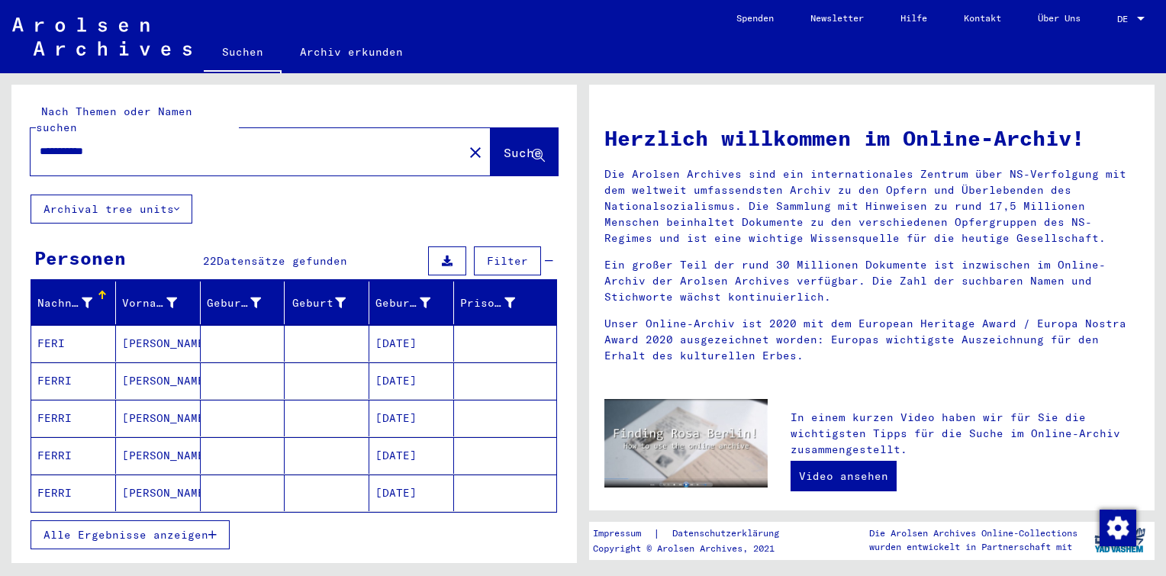
click at [178, 528] on span "Alle Ergebnisse anzeigen" at bounding box center [125, 535] width 165 height 14
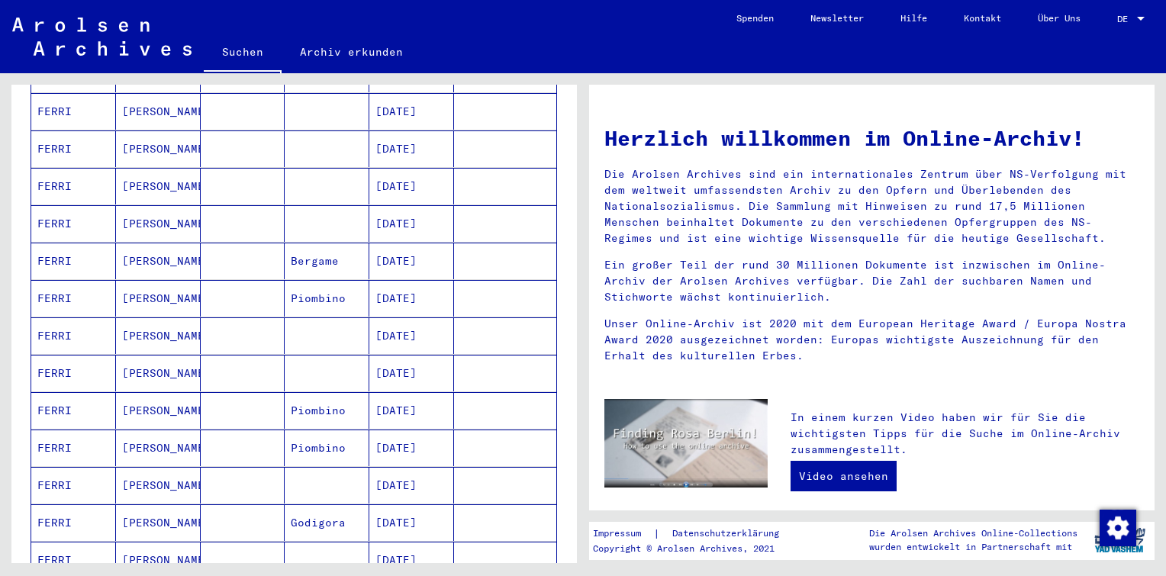
click at [275, 355] on mat-cell at bounding box center [243, 373] width 85 height 37
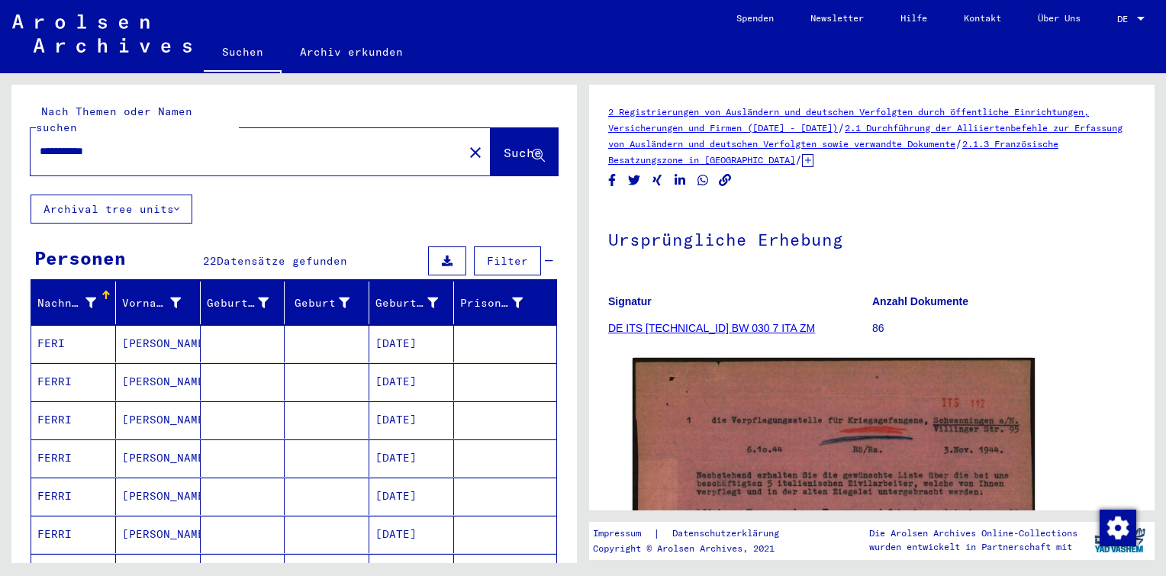
click at [50, 28] on img at bounding box center [101, 33] width 179 height 38
